Goal: Task Accomplishment & Management: Use online tool/utility

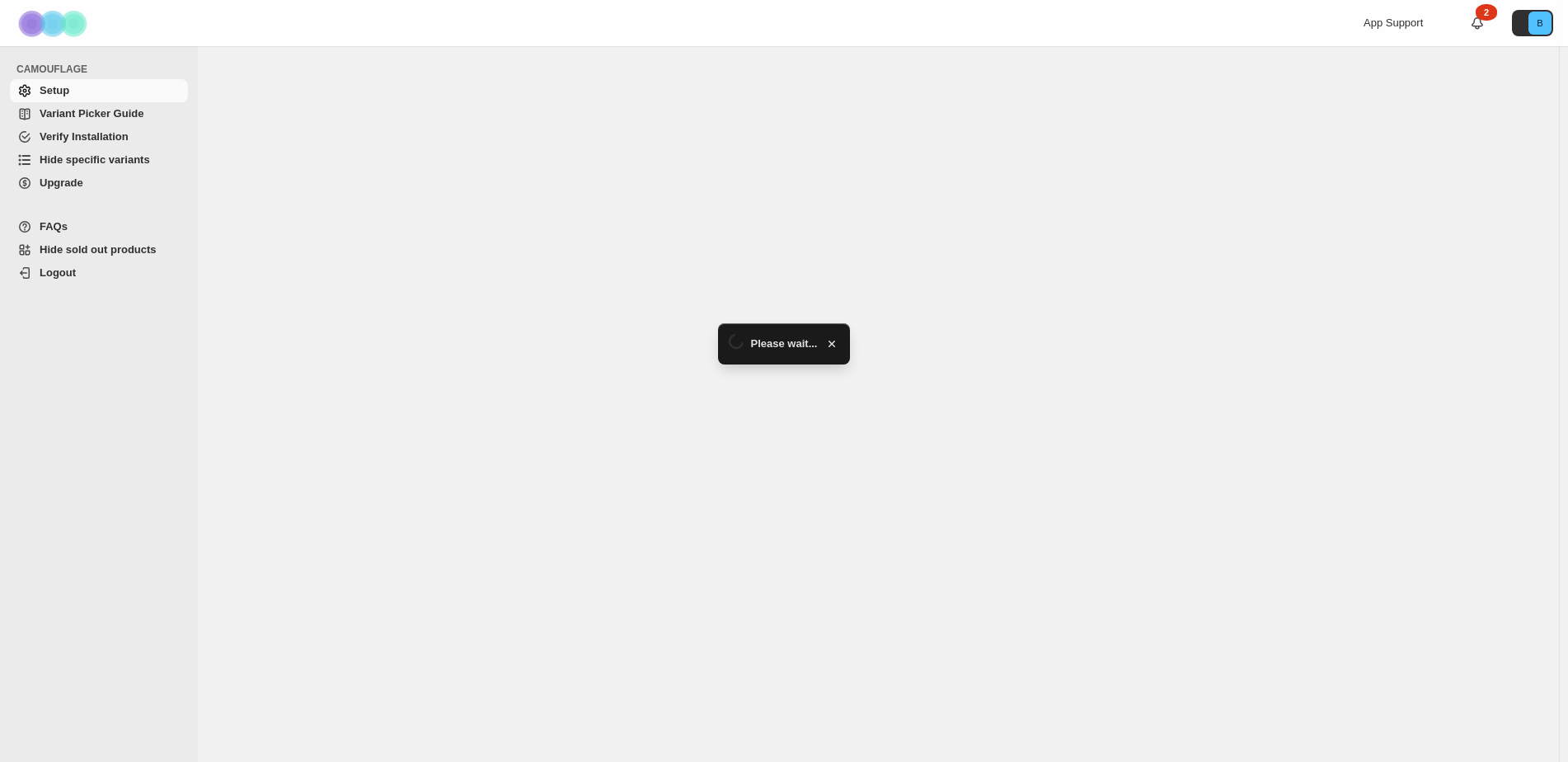
select select "******"
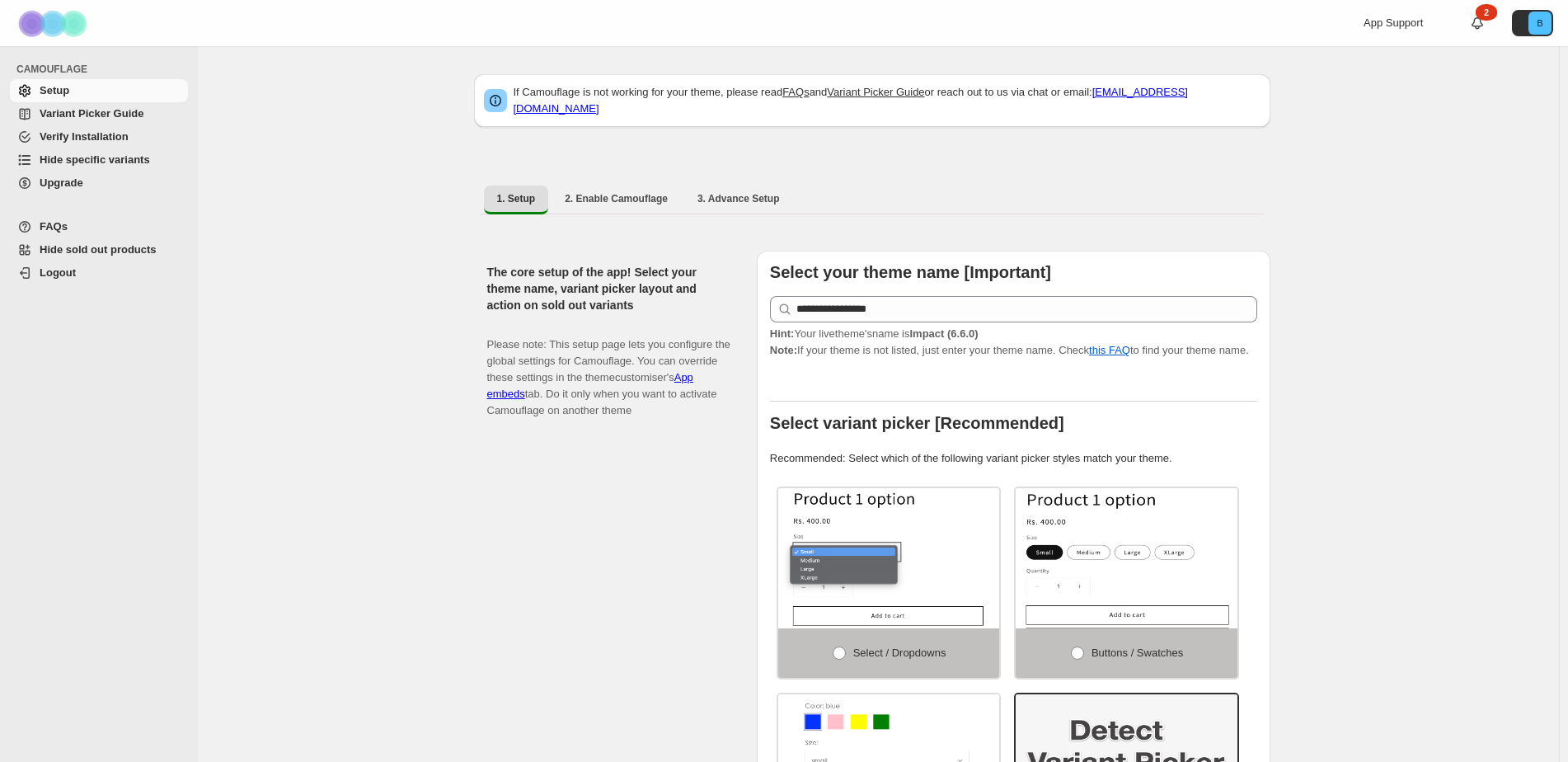
click at [67, 155] on span "Hide specific variants" at bounding box center [95, 159] width 111 height 12
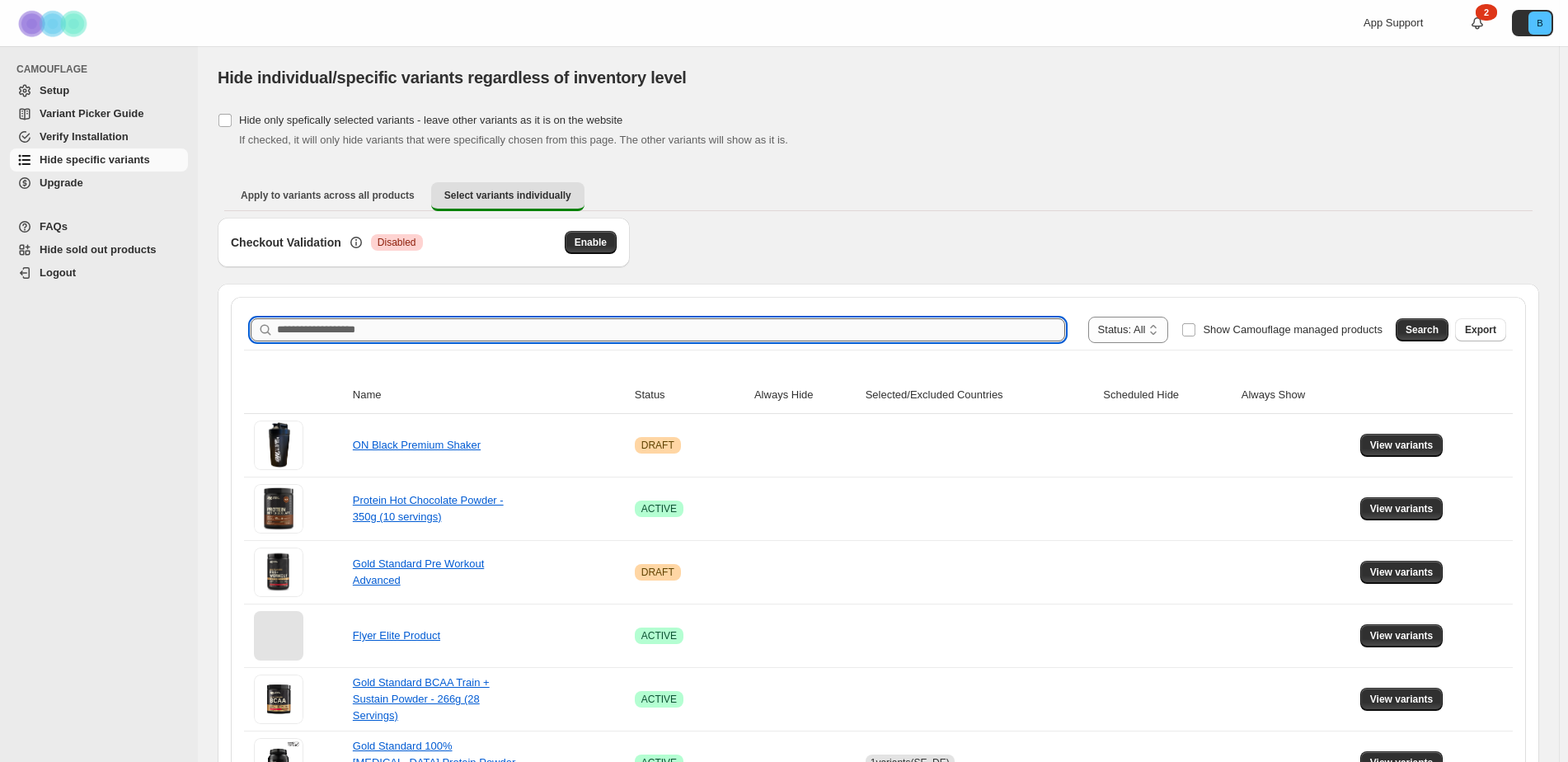
click at [333, 333] on input "Search product name" at bounding box center [671, 330] width 788 height 23
type input "**"
type input "******"
click at [1439, 331] on span "Search" at bounding box center [1422, 330] width 33 height 13
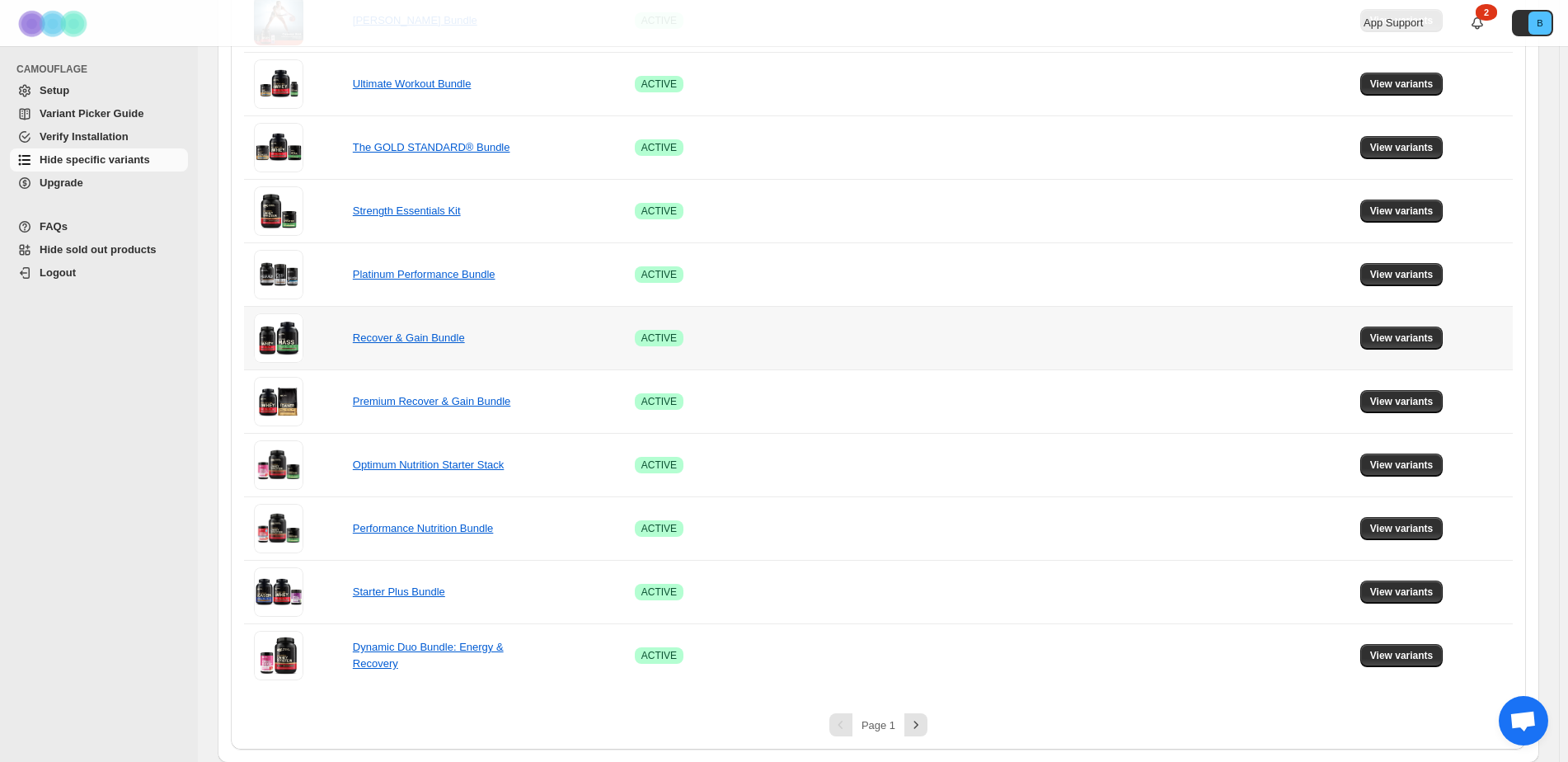
scroll to position [997, 0]
click at [1424, 655] on span "View variants" at bounding box center [1402, 654] width 64 height 13
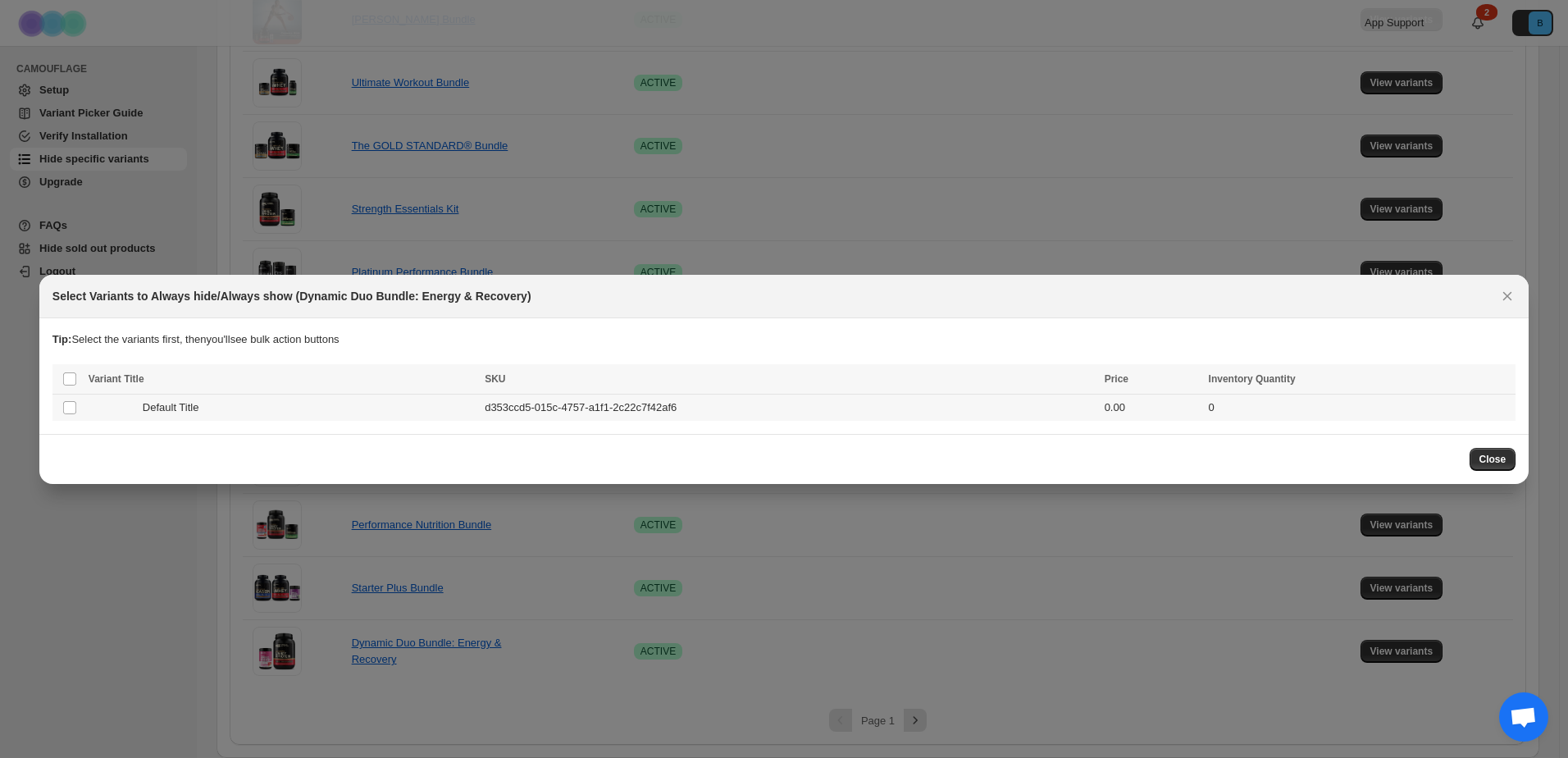
click at [214, 409] on div "Default Title" at bounding box center [282, 407] width 386 height 17
click at [1404, 383] on span "Success ENT Hide from countries" at bounding box center [1416, 380] width 126 height 17
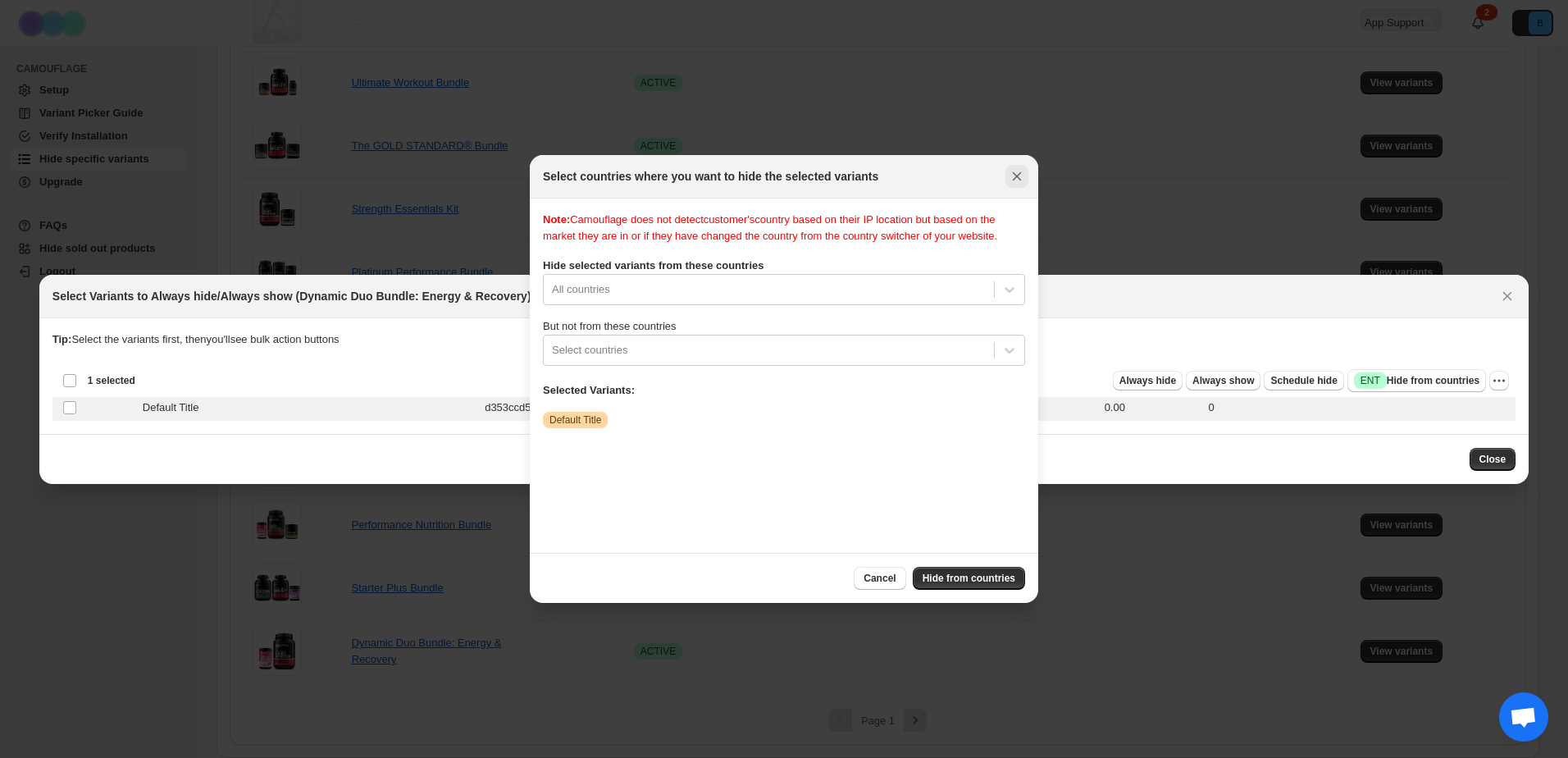
click at [1017, 173] on icon "Close" at bounding box center [1017, 176] width 17 height 17
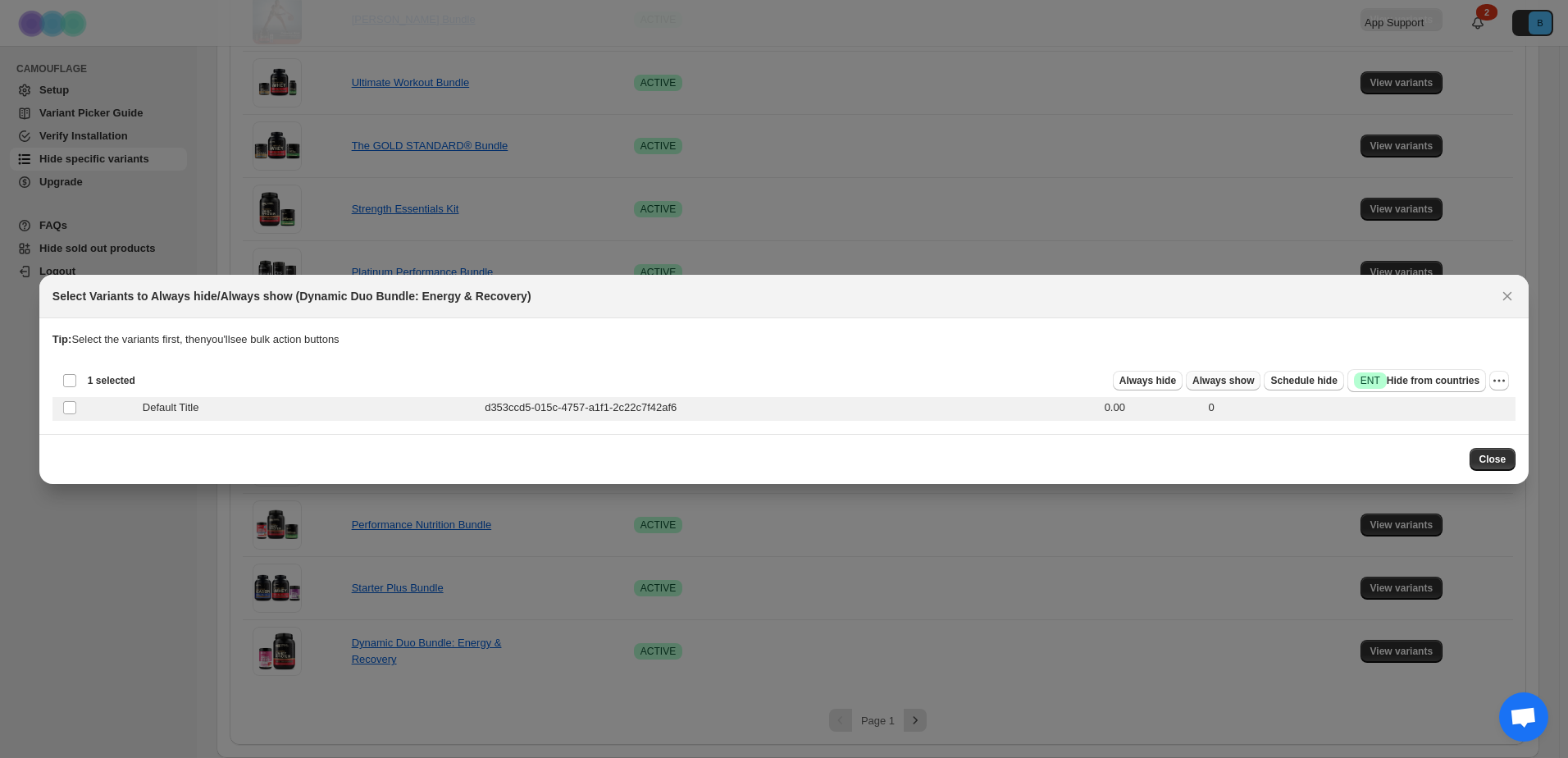
click at [1222, 382] on span "Always show" at bounding box center [1223, 380] width 62 height 13
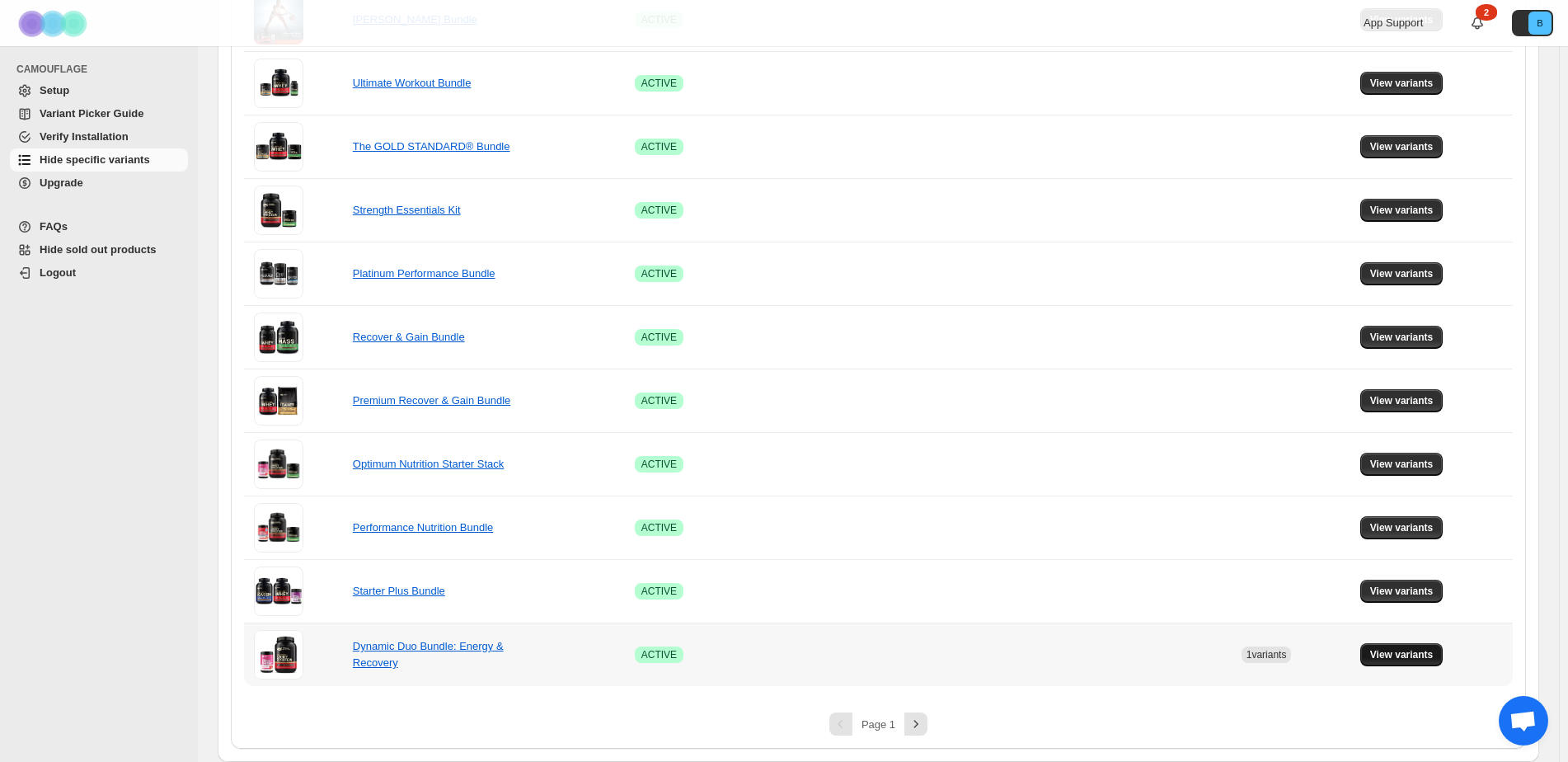
click at [1398, 662] on button "View variants" at bounding box center [1402, 654] width 83 height 23
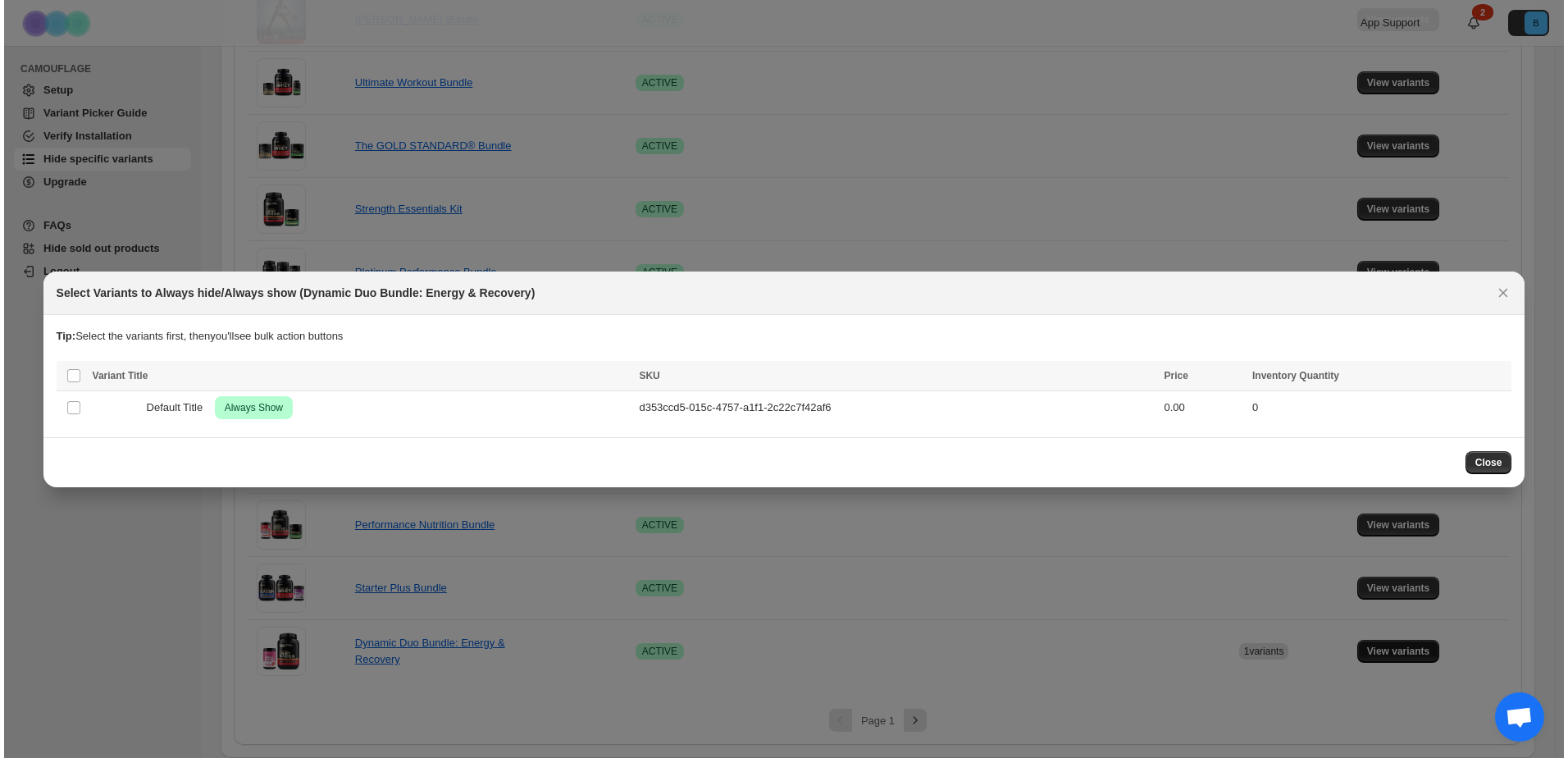
scroll to position [0, 0]
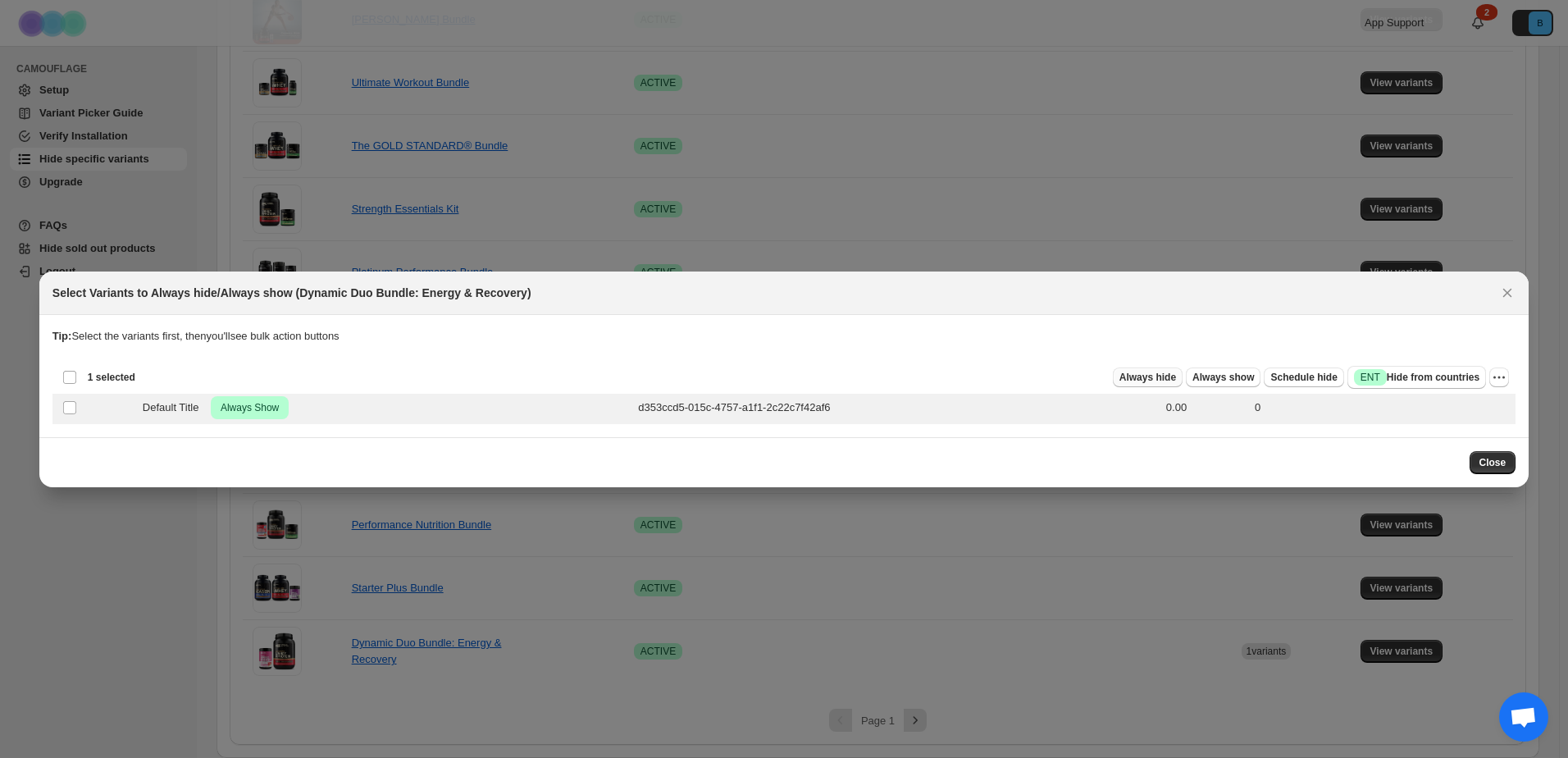
click at [1176, 373] on span "Always hide" at bounding box center [1148, 378] width 57 height 13
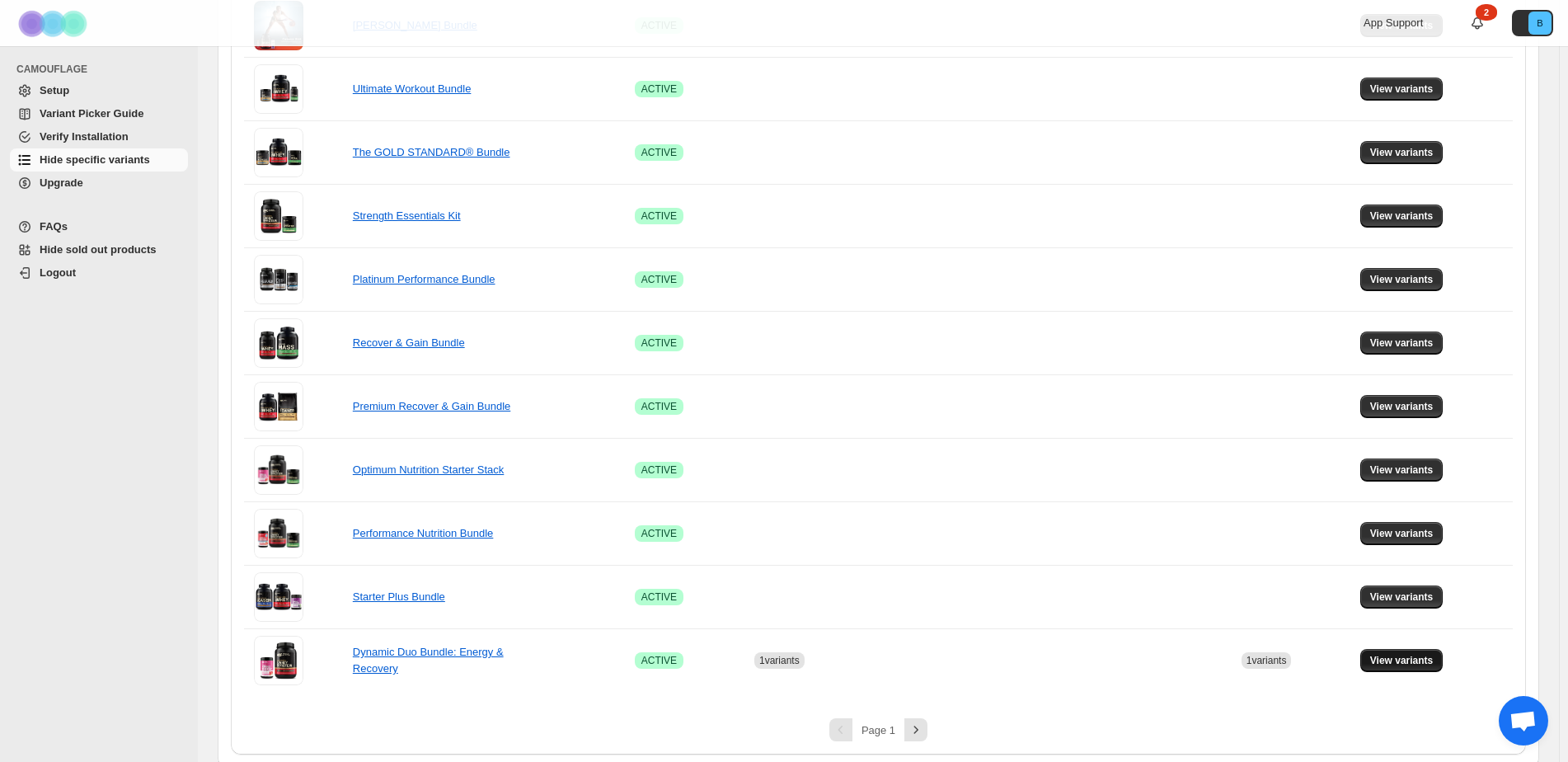
scroll to position [997, 0]
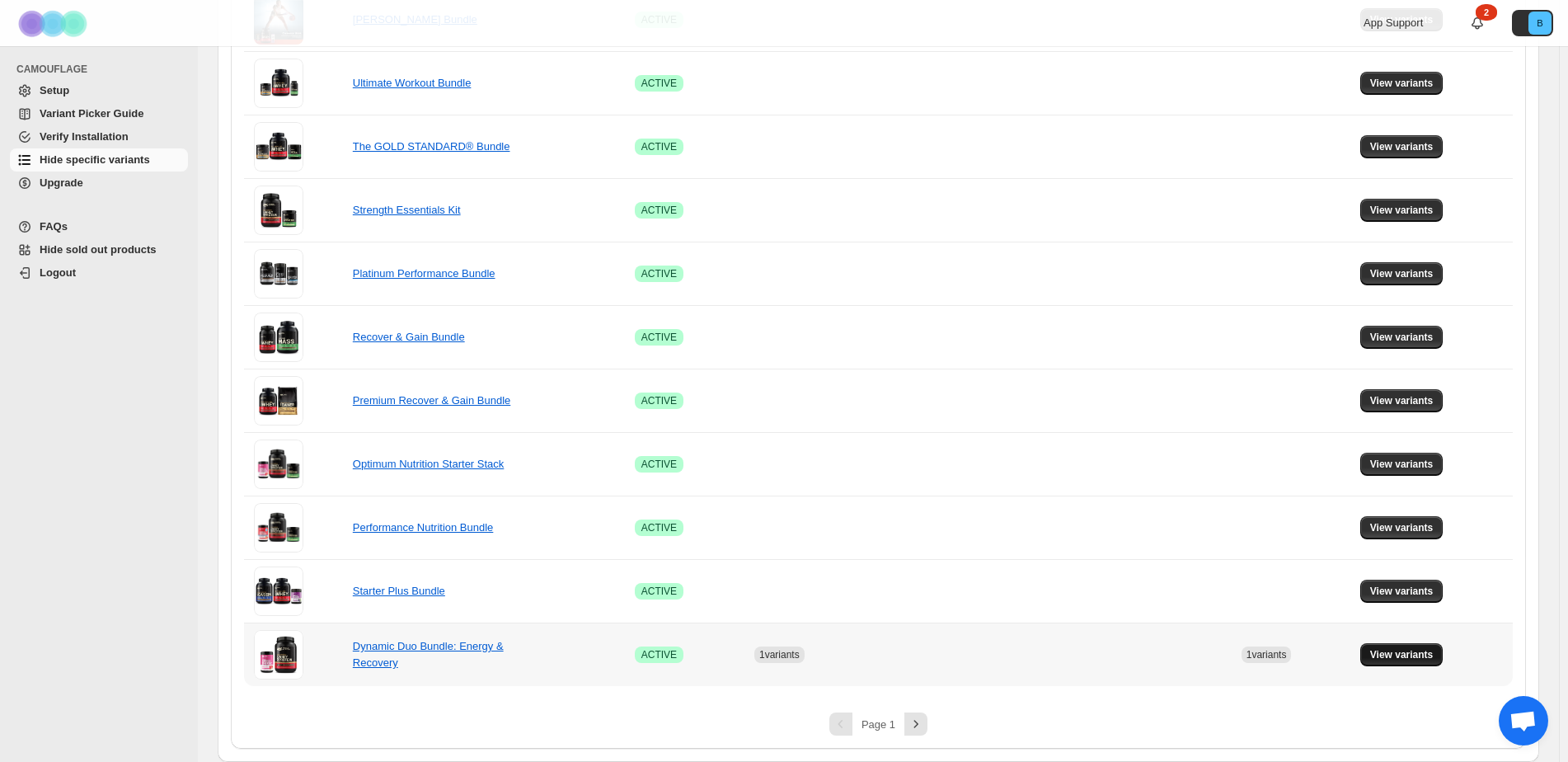
click at [1379, 658] on button "View variants" at bounding box center [1402, 654] width 83 height 23
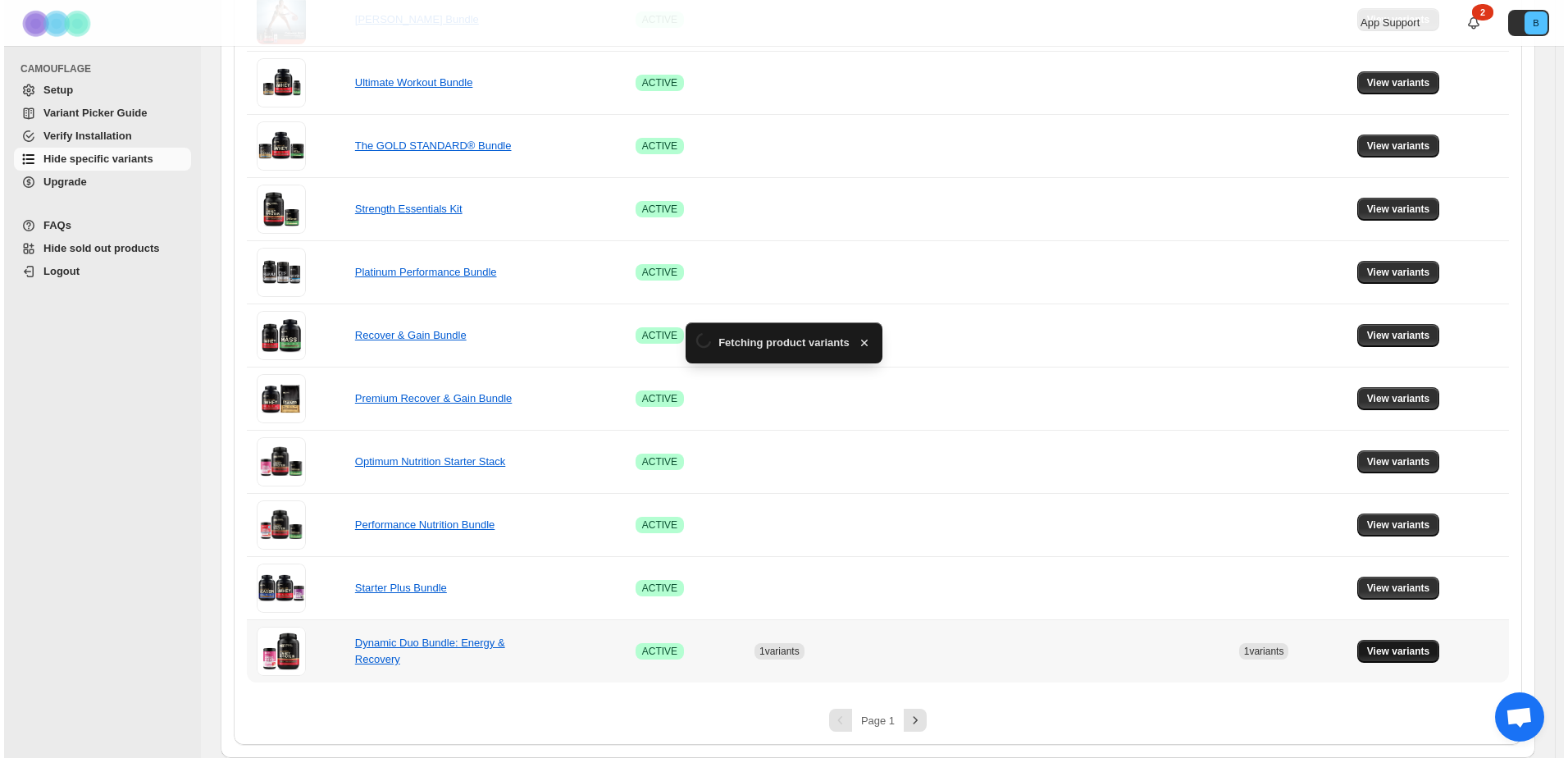
scroll to position [0, 0]
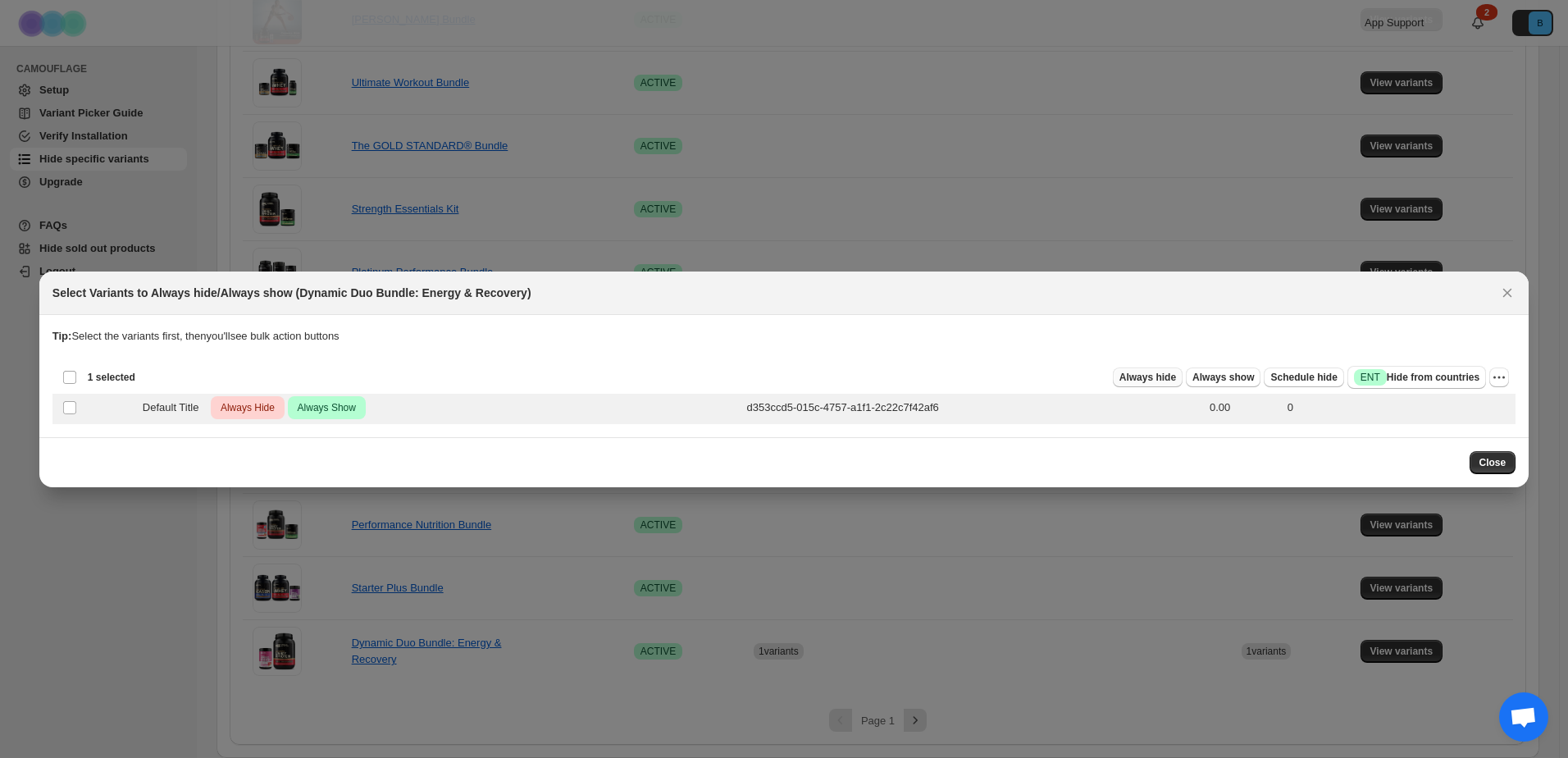
click at [1164, 376] on span "Always hide" at bounding box center [1148, 378] width 57 height 13
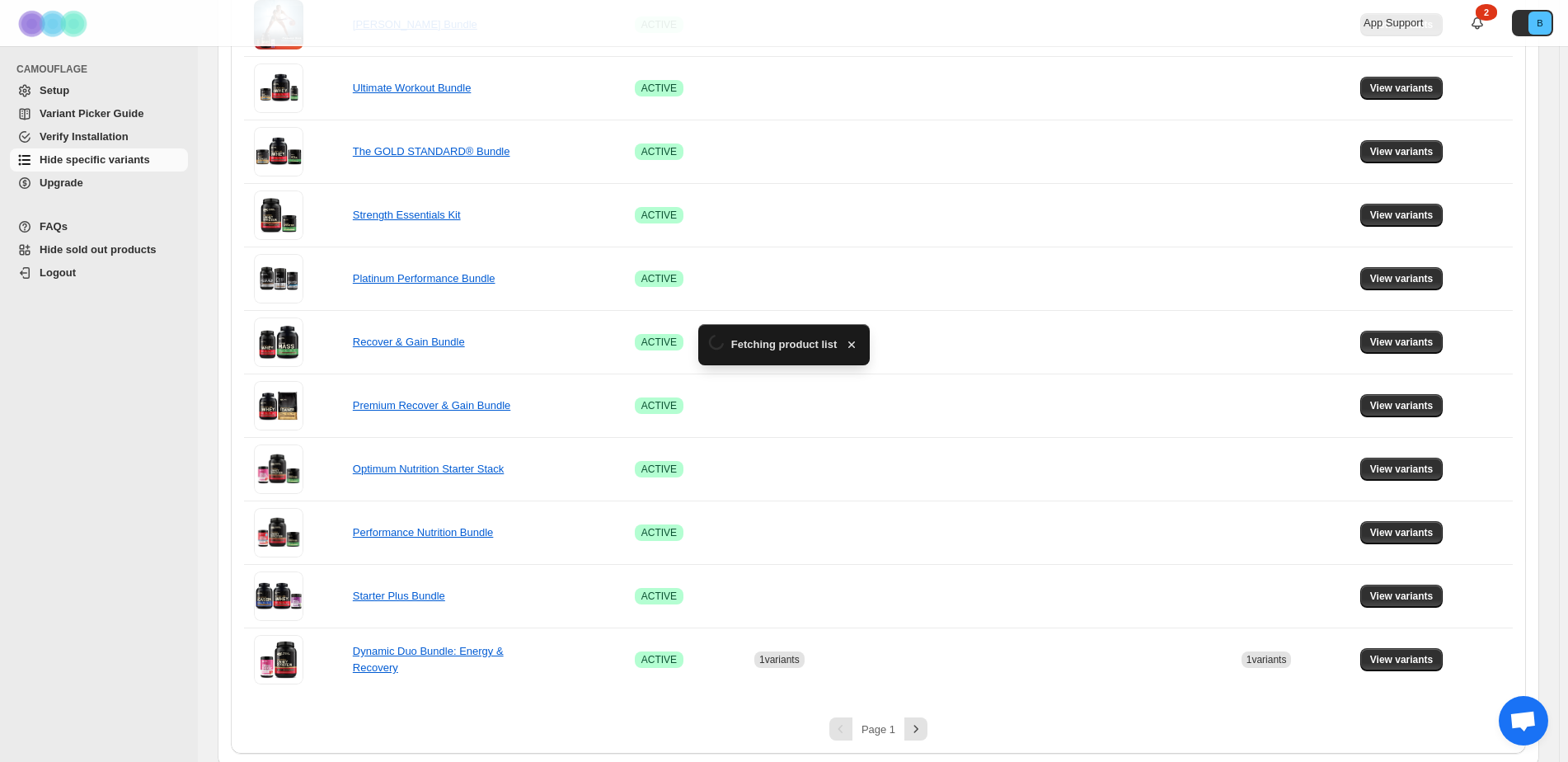
scroll to position [997, 0]
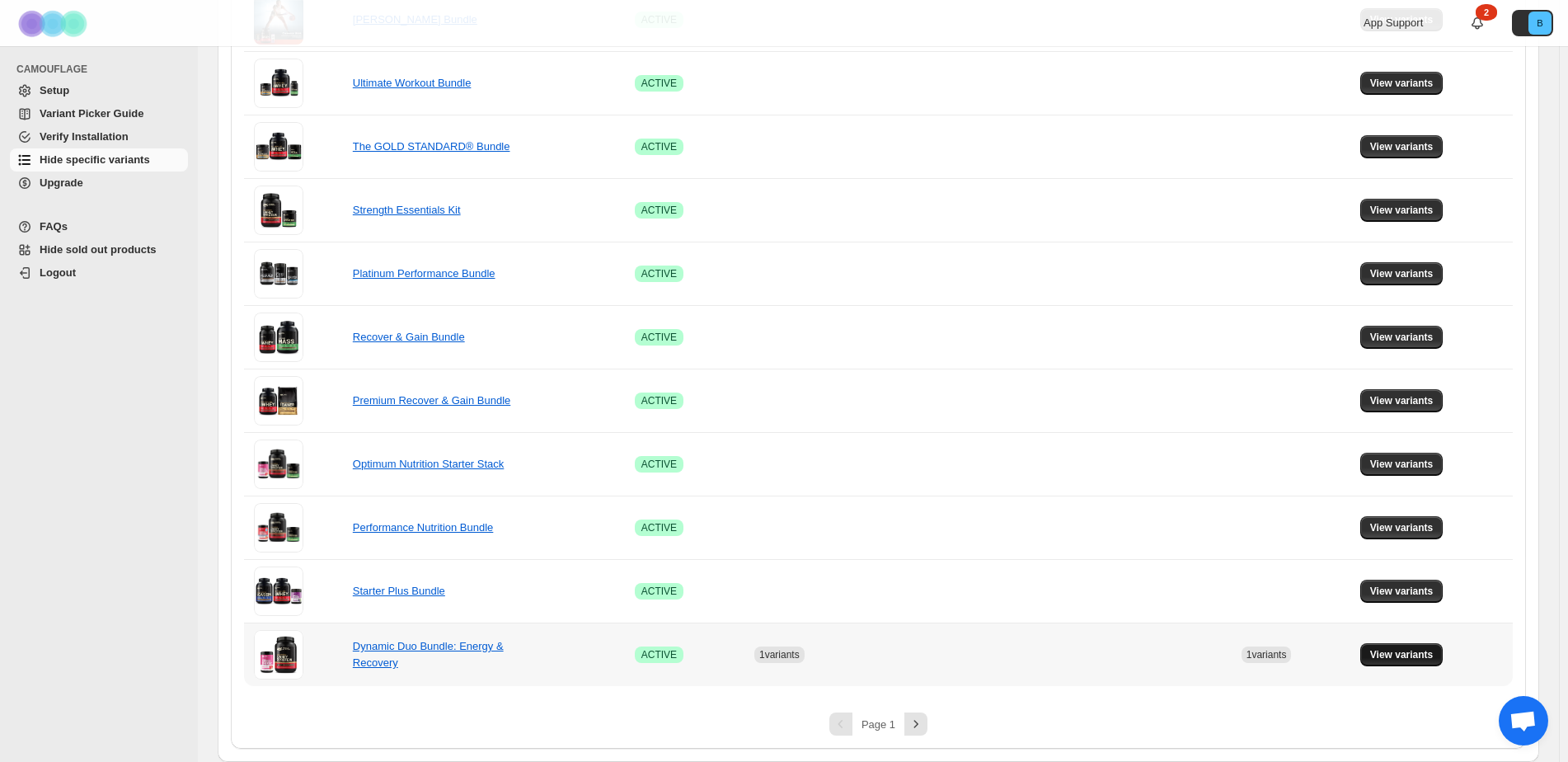
click at [1417, 657] on span "View variants" at bounding box center [1402, 654] width 64 height 13
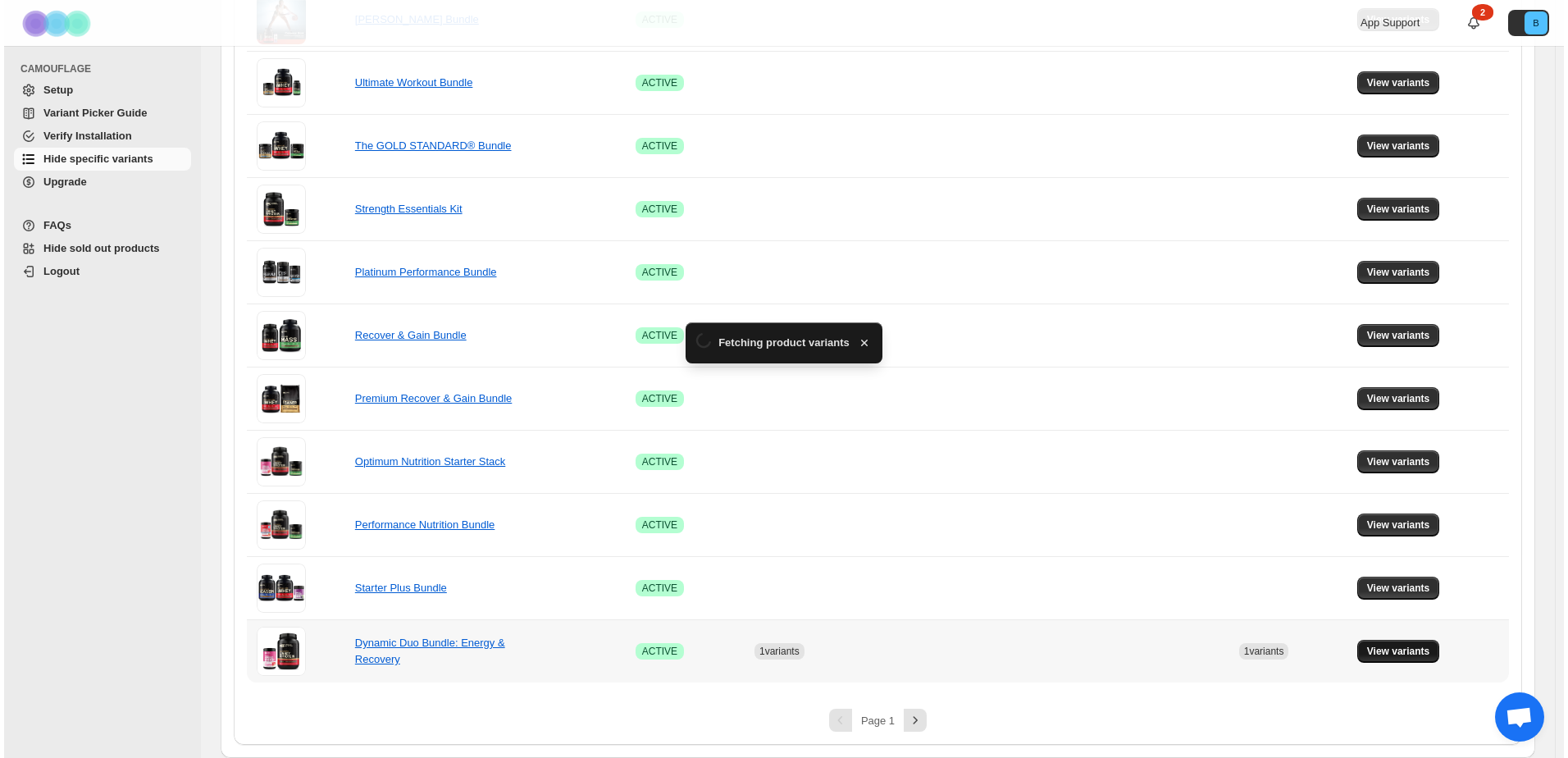
scroll to position [0, 0]
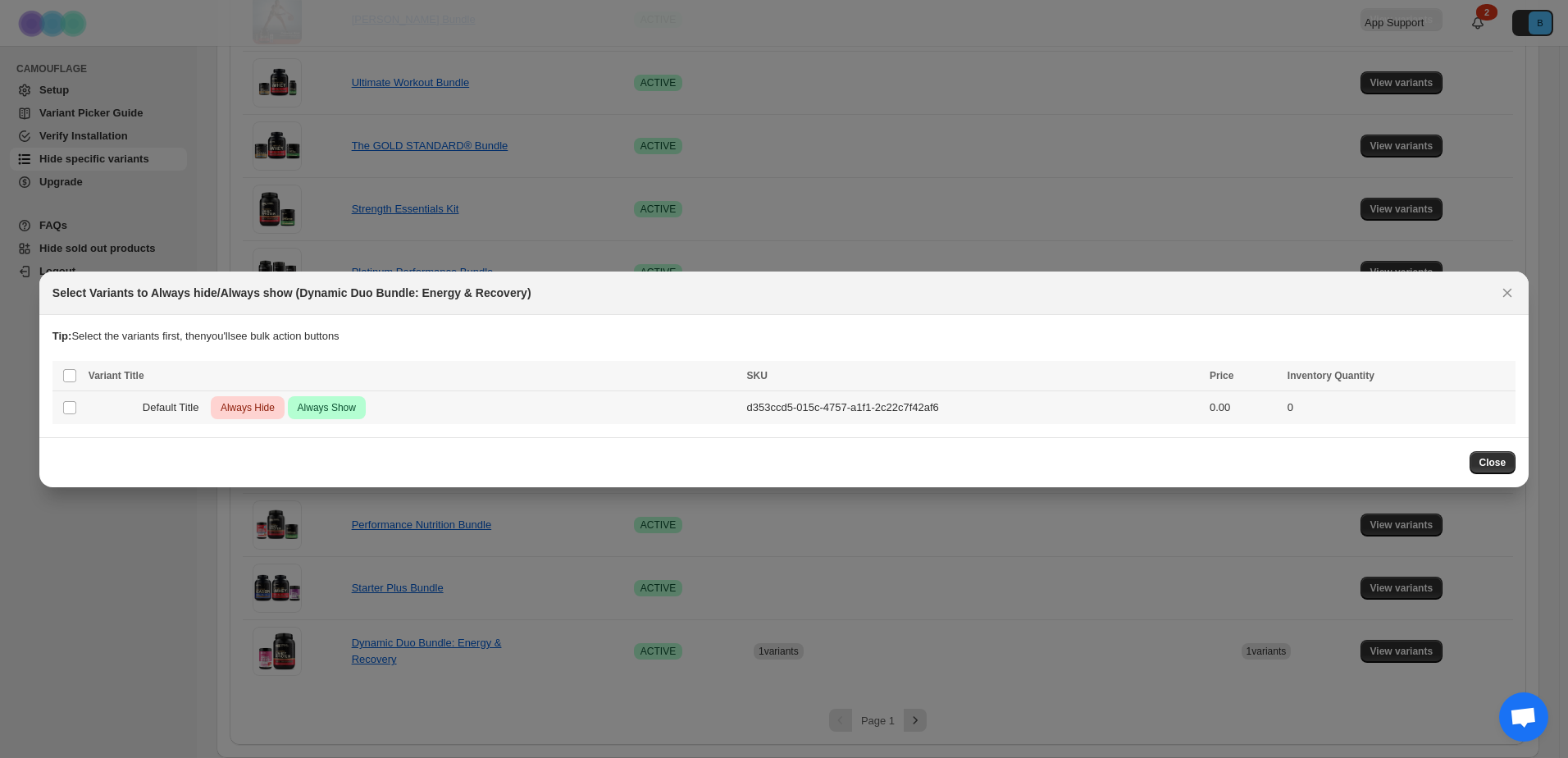
click at [84, 403] on td "Default Title Critical Always Hide Success Always Show" at bounding box center [413, 407] width 658 height 34
click at [1497, 376] on icon "More actions" at bounding box center [1499, 378] width 17 height 17
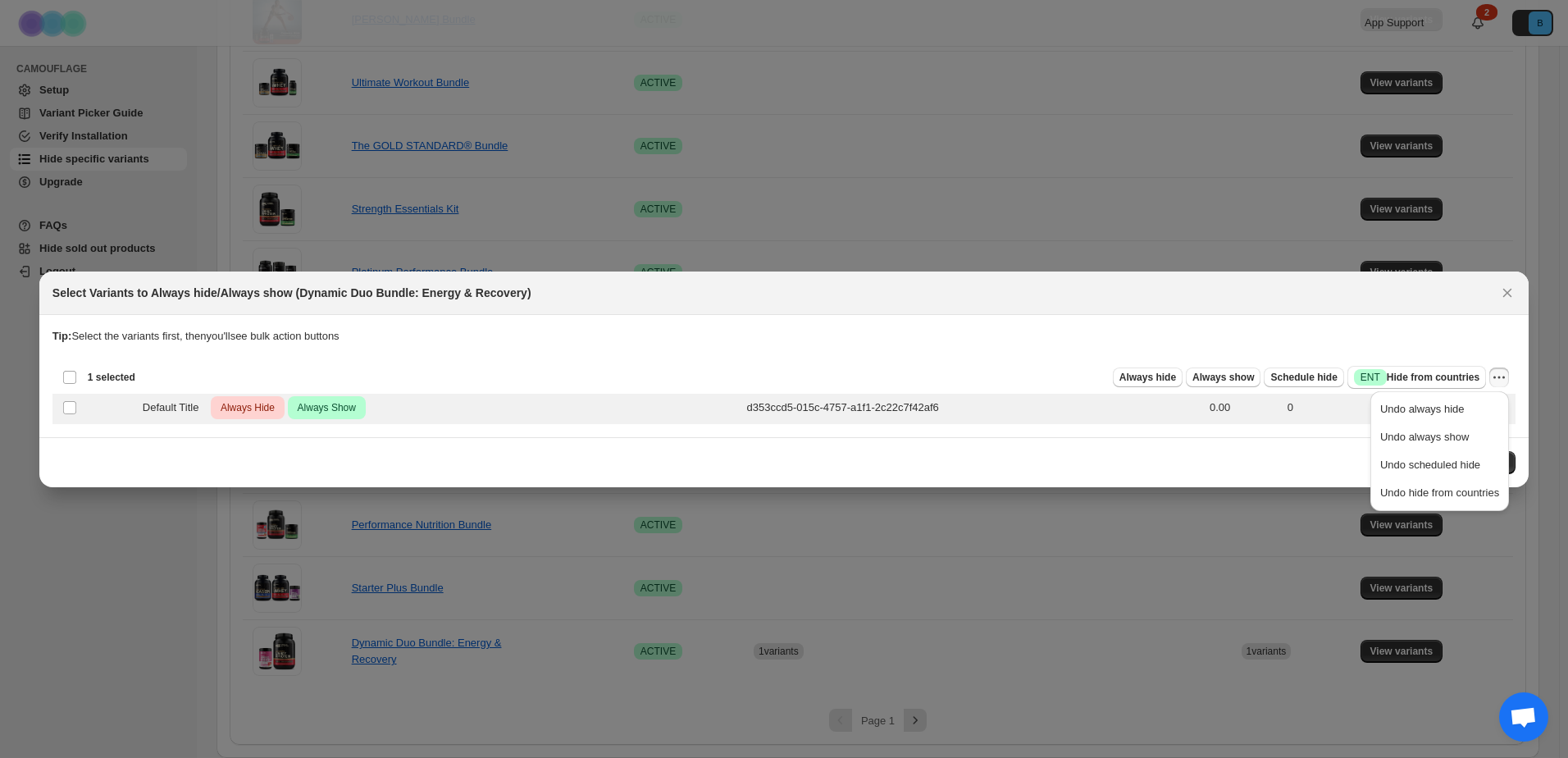
click at [1449, 411] on span "Undo always hide" at bounding box center [1423, 408] width 85 height 12
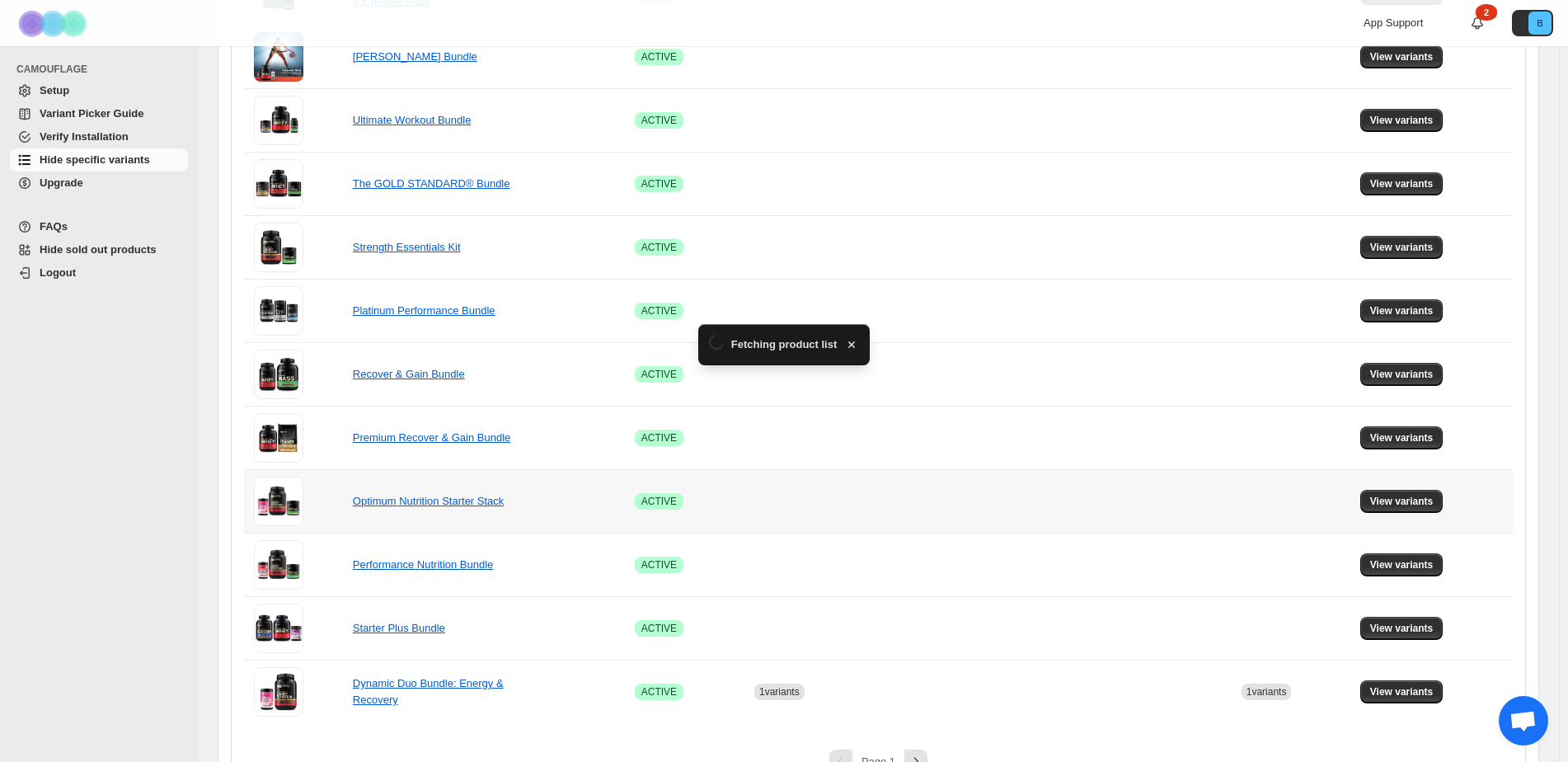
scroll to position [997, 0]
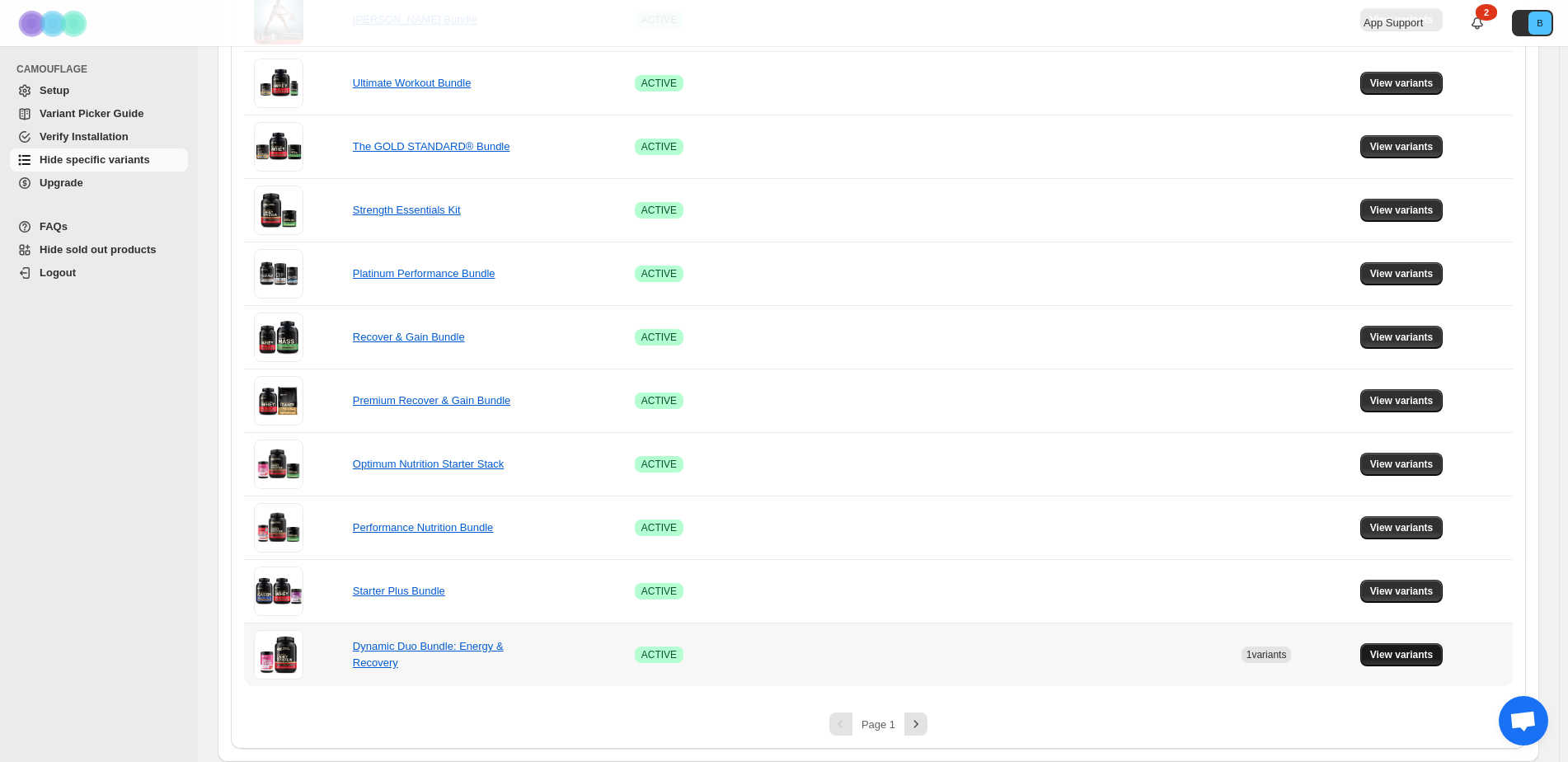
click at [1429, 655] on span "View variants" at bounding box center [1402, 654] width 64 height 13
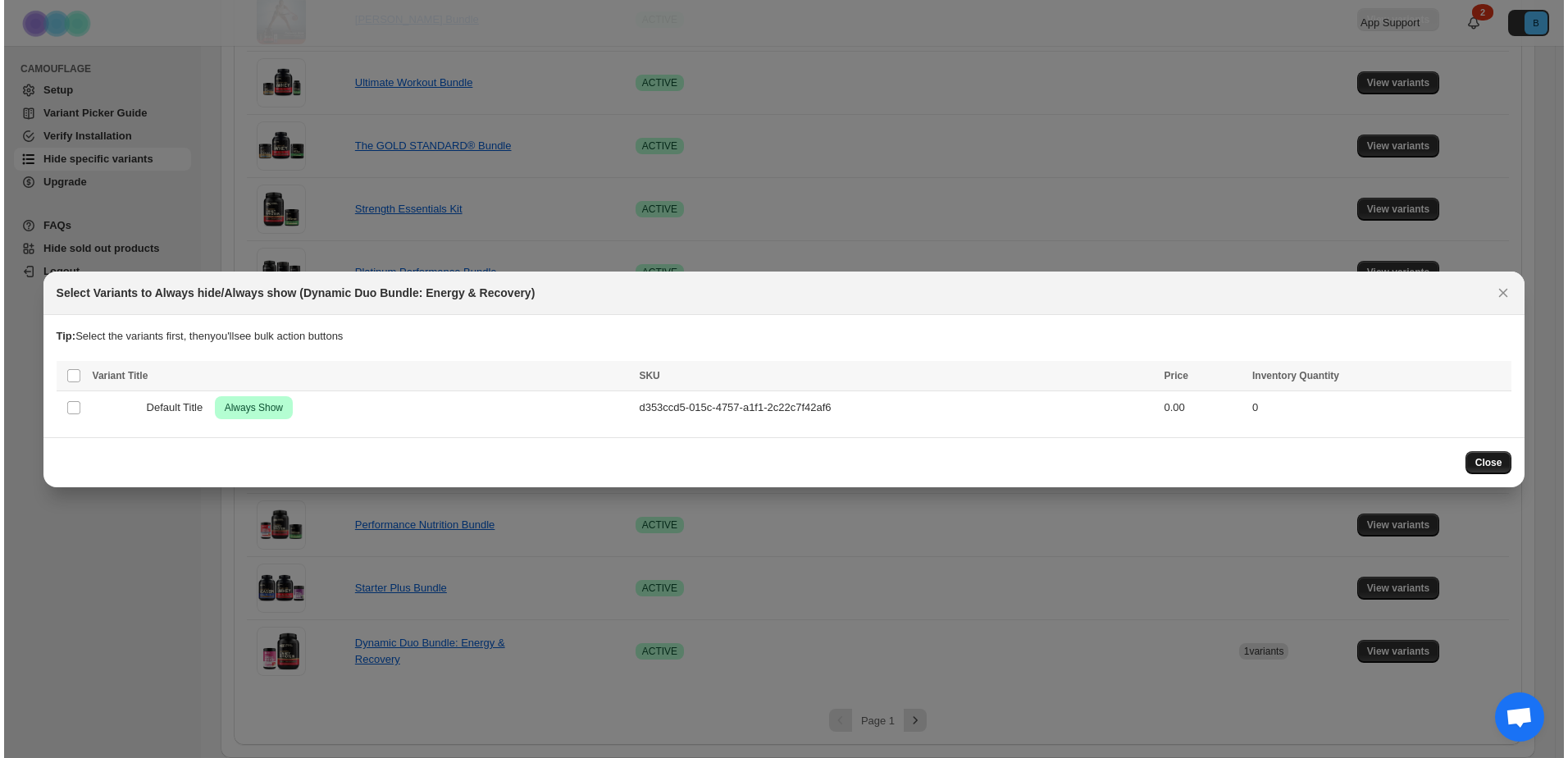
scroll to position [0, 0]
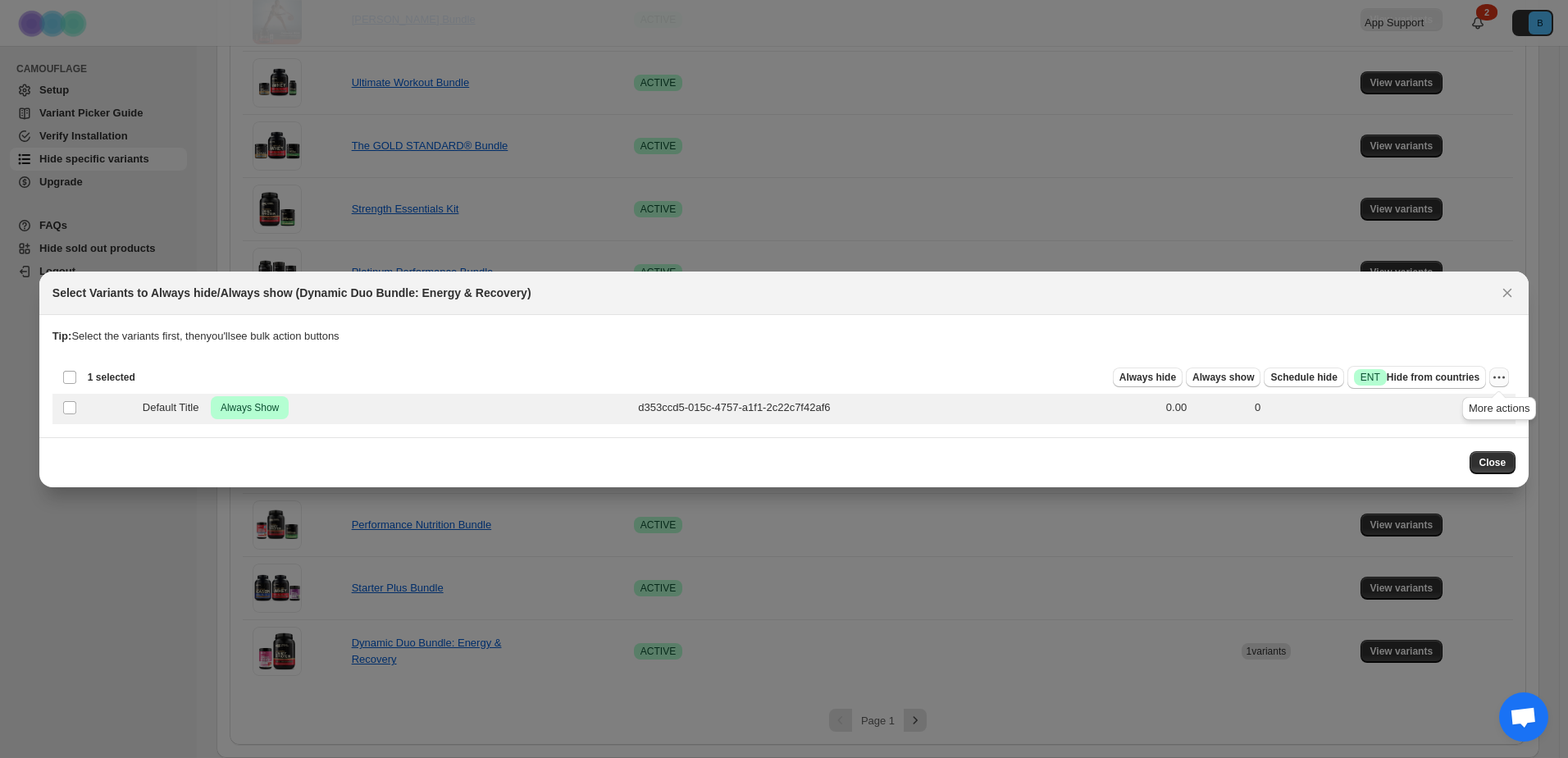
click at [1501, 372] on icon "More actions" at bounding box center [1499, 378] width 17 height 17
click at [1473, 439] on span "Undo always show" at bounding box center [1440, 437] width 119 height 17
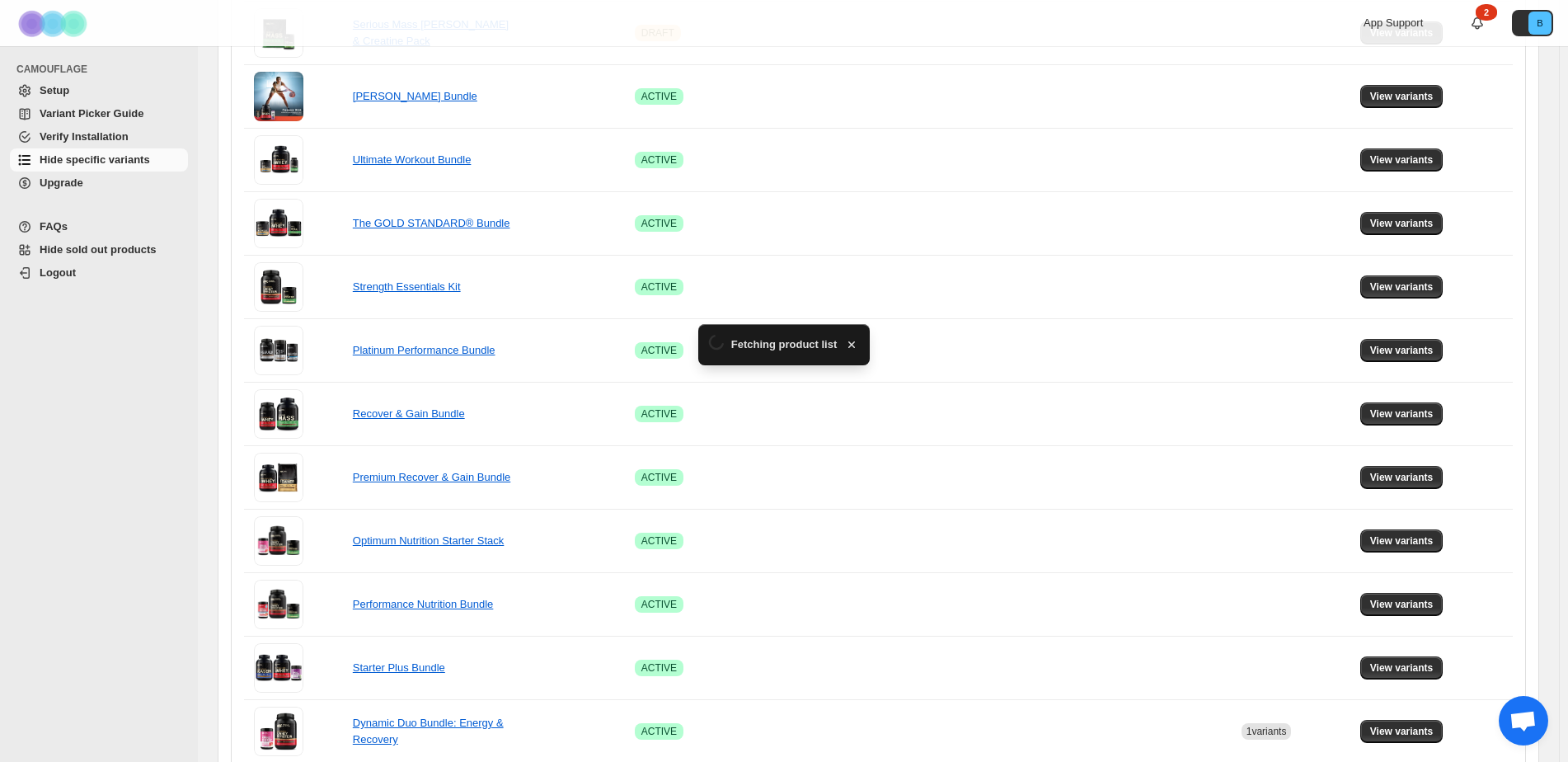
scroll to position [997, 0]
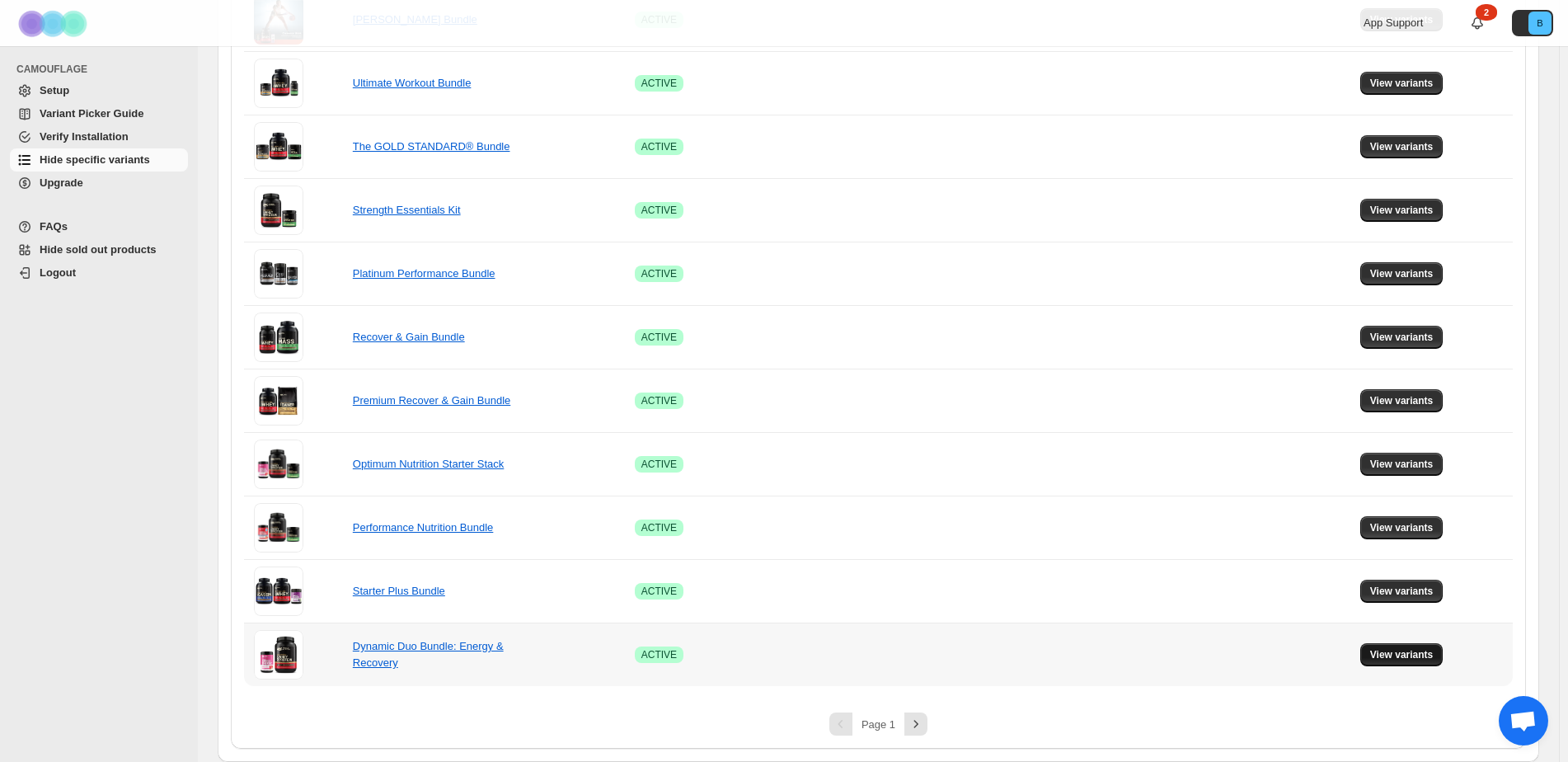
click at [1406, 662] on button "View variants" at bounding box center [1402, 654] width 83 height 23
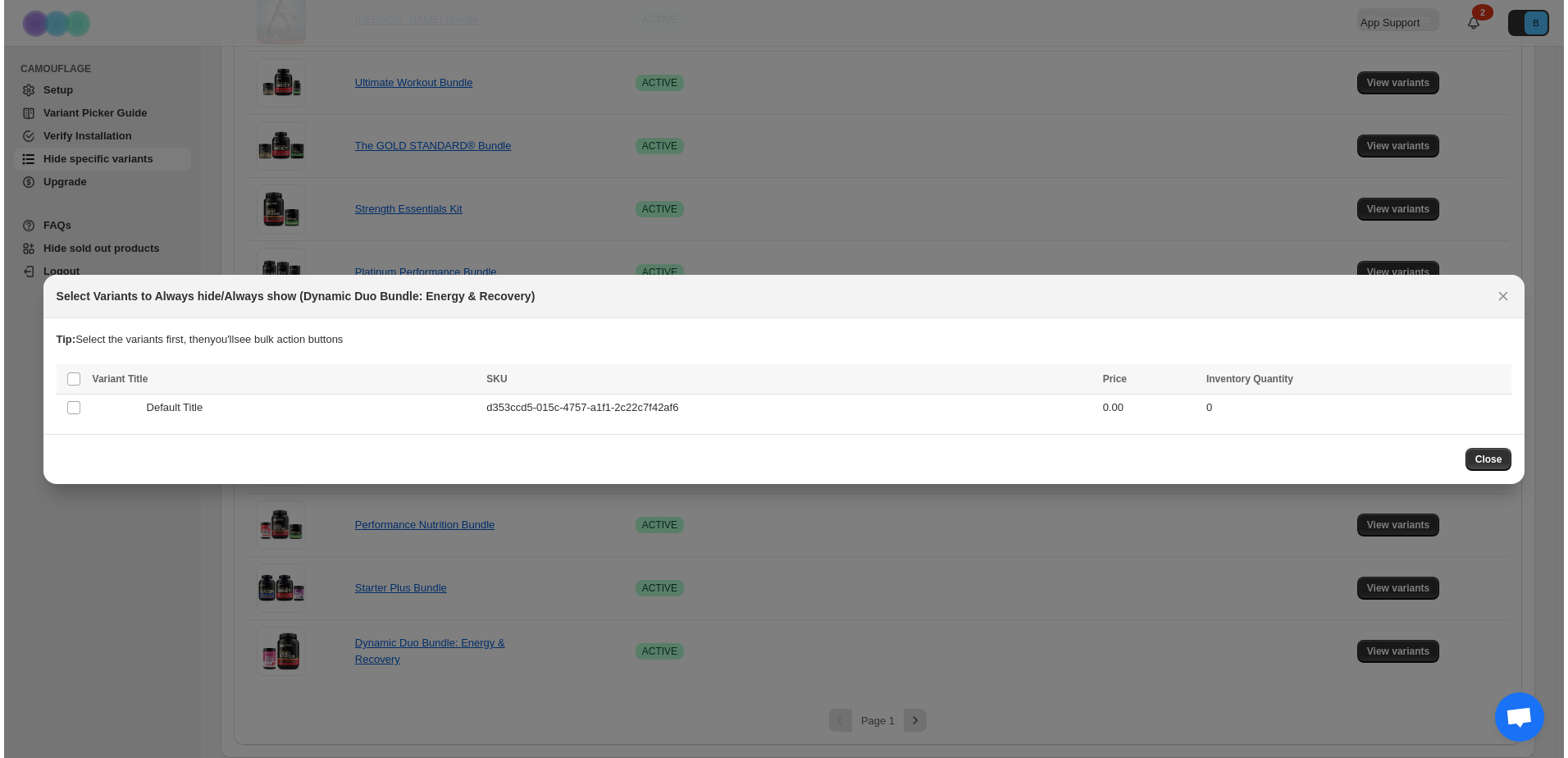
scroll to position [0, 0]
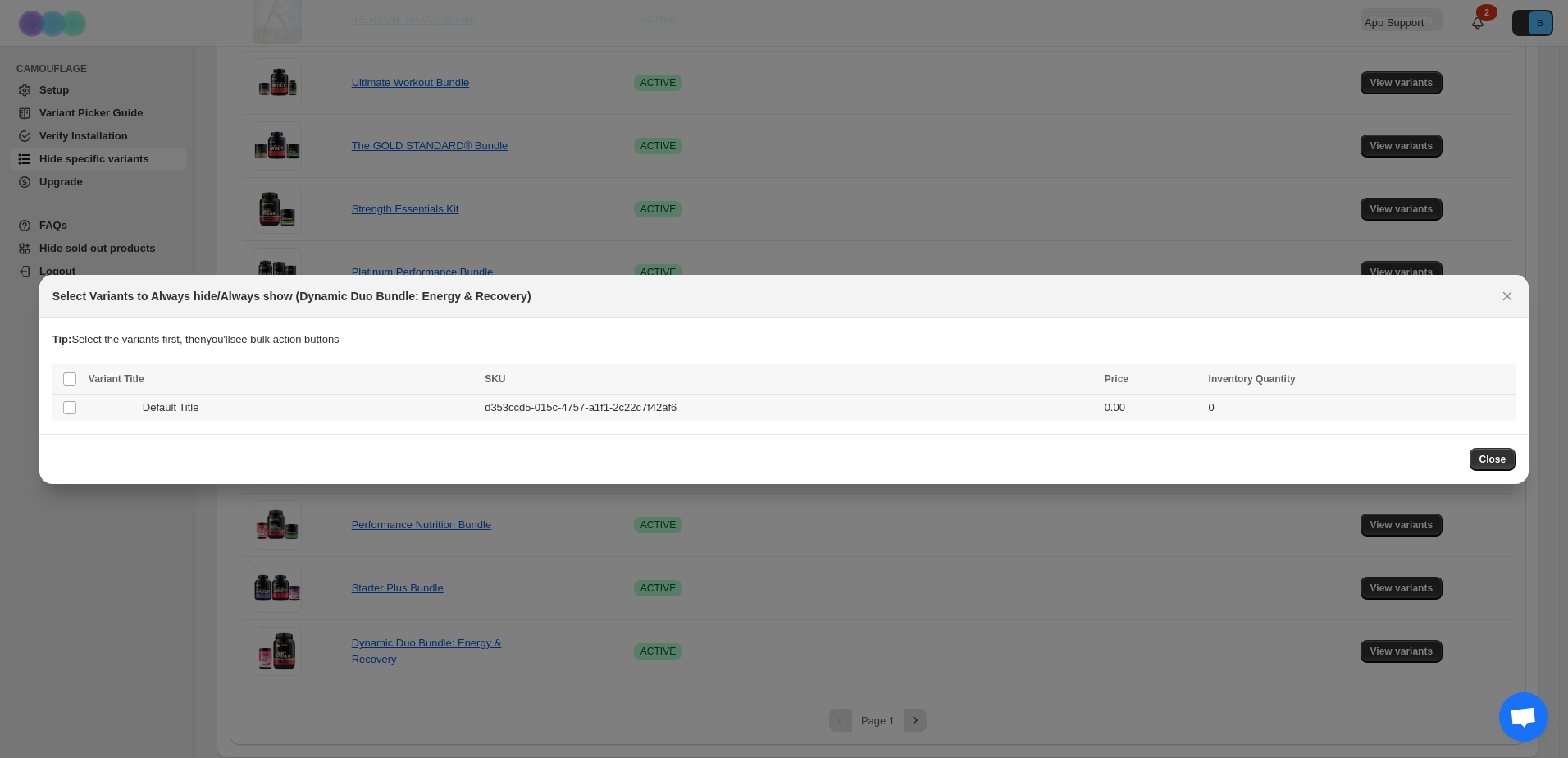
click at [192, 406] on span "Default Title" at bounding box center [175, 407] width 65 height 17
click at [1497, 377] on icon "More actions" at bounding box center [1499, 380] width 17 height 17
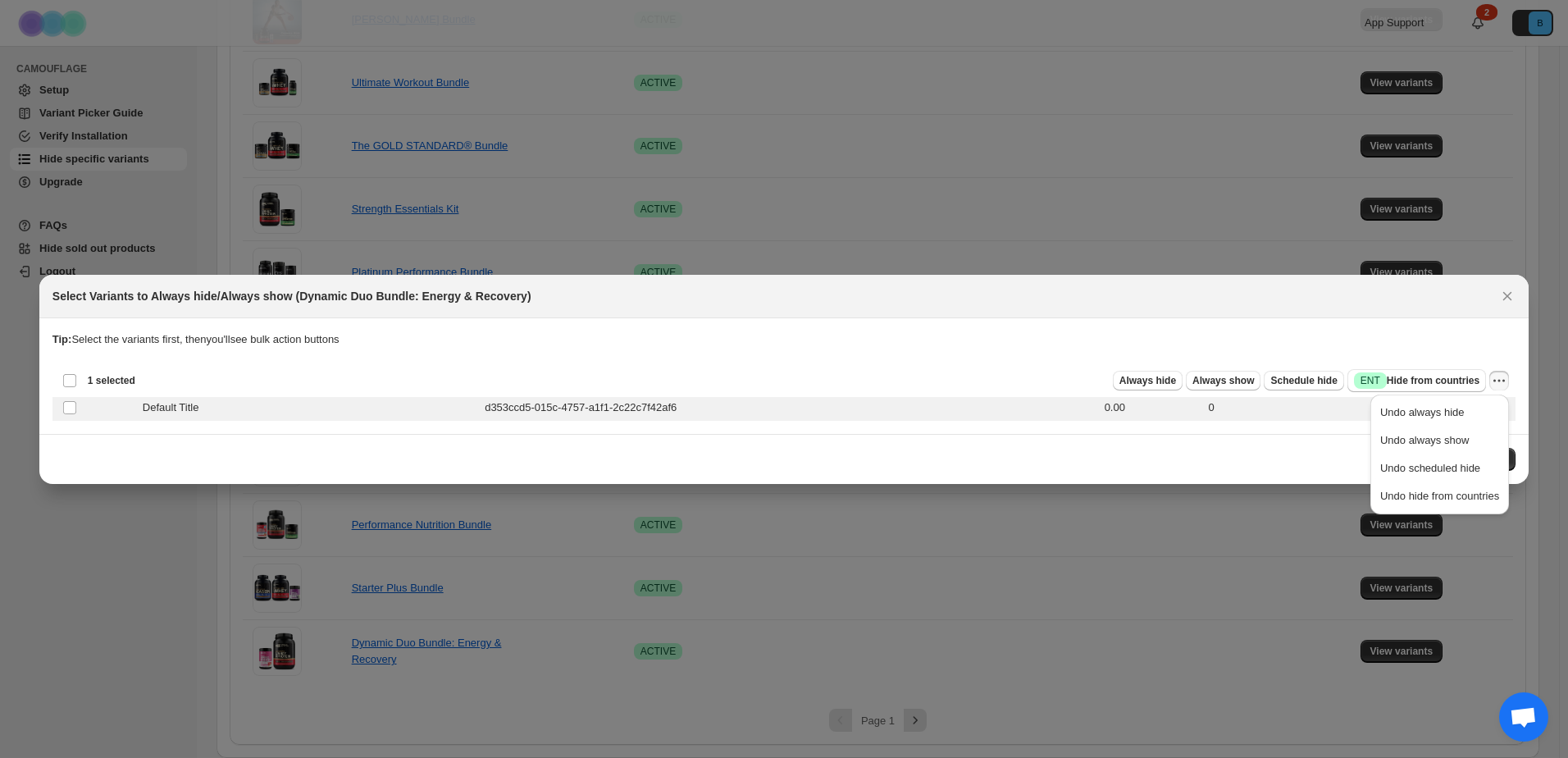
click at [966, 430] on section "Tip: Select the variants first, then you'll see bulk action buttons Loading pro…" at bounding box center [784, 376] width 1490 height 116
click at [1508, 297] on icon "Close" at bounding box center [1507, 296] width 17 height 17
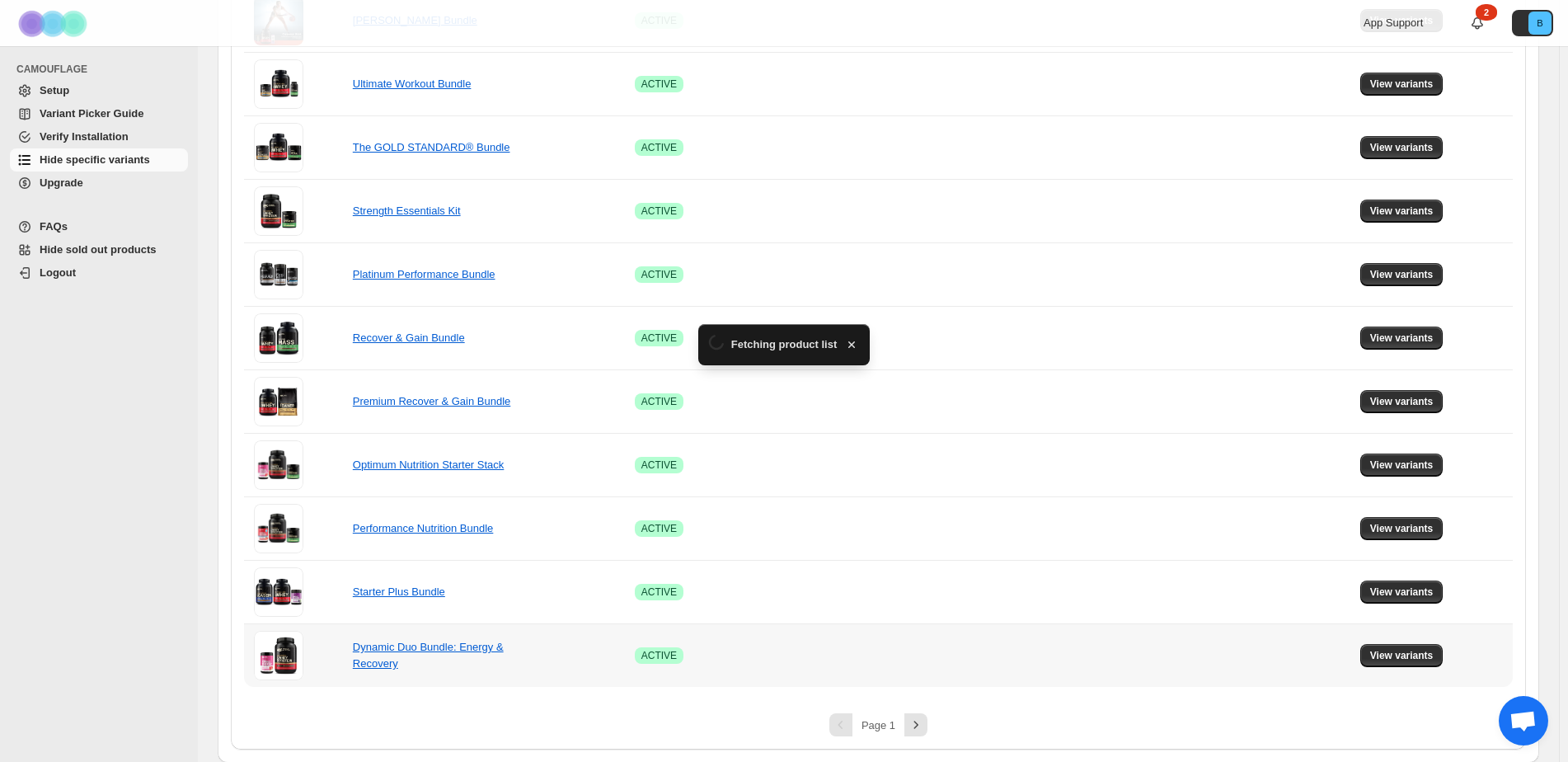
scroll to position [997, 0]
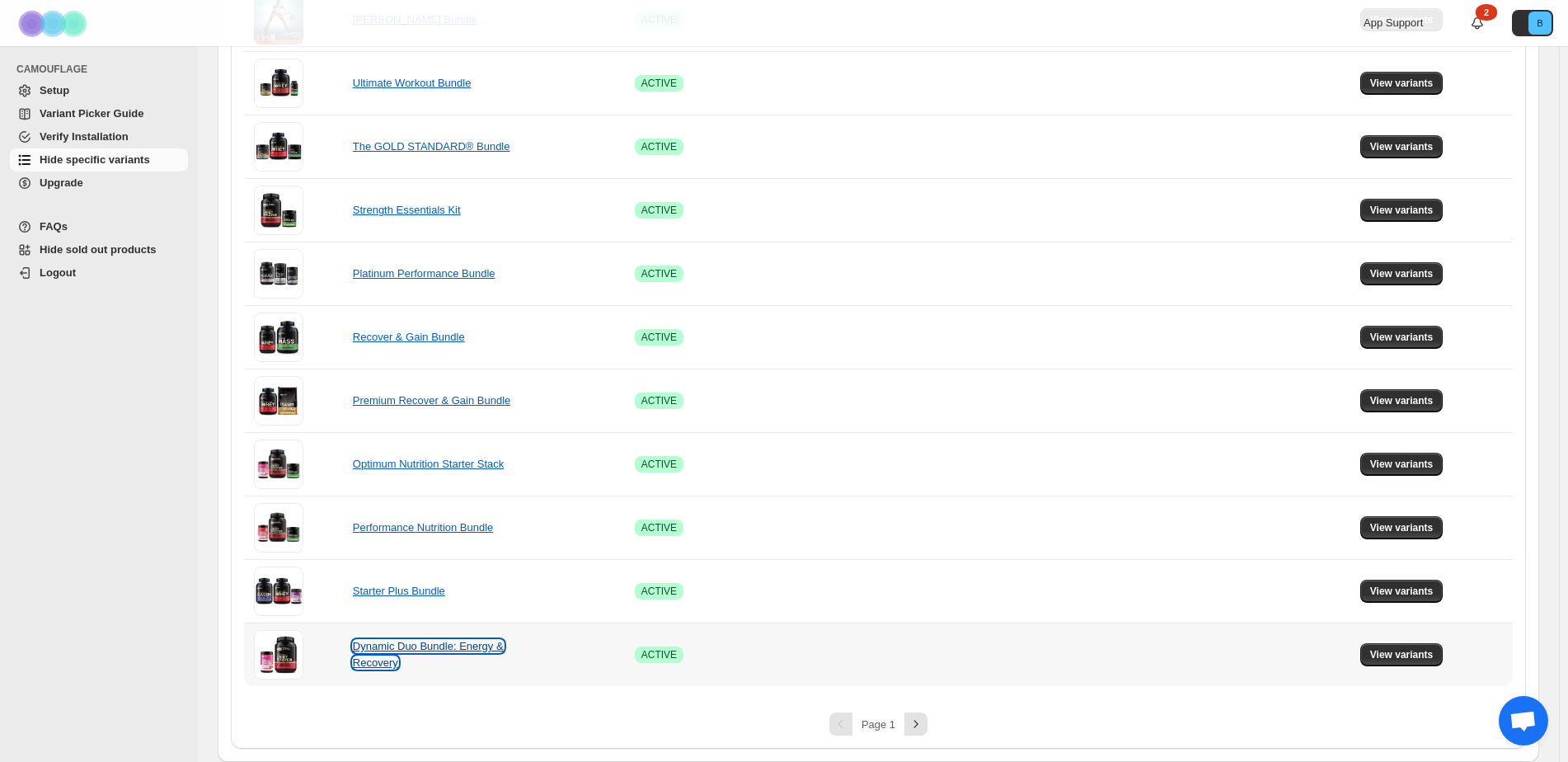
click at [427, 648] on link "Dynamic Duo Bundle: Energy & Recovery" at bounding box center [428, 654] width 151 height 29
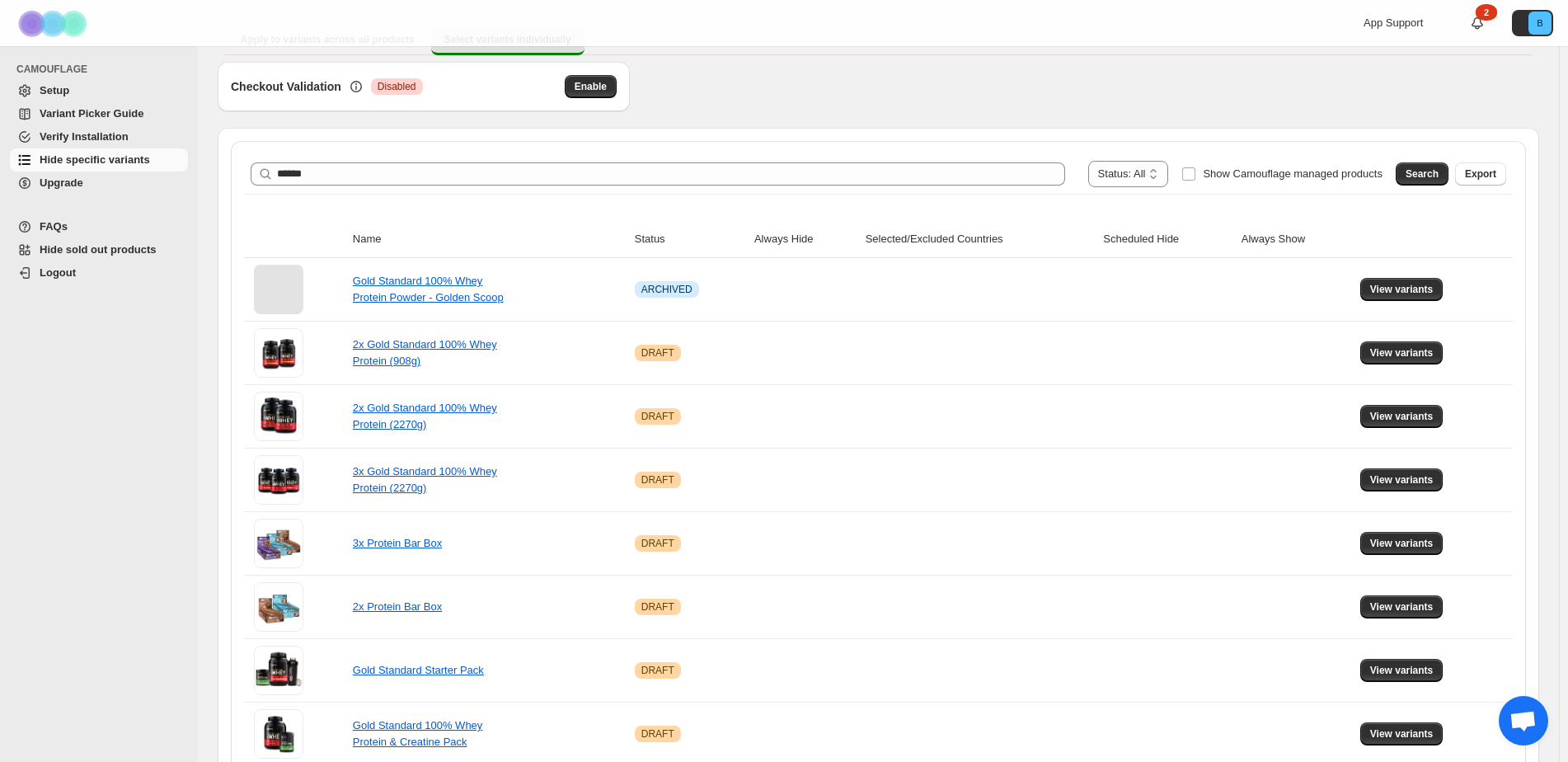
scroll to position [0, 0]
